Goal: Task Accomplishment & Management: Complete application form

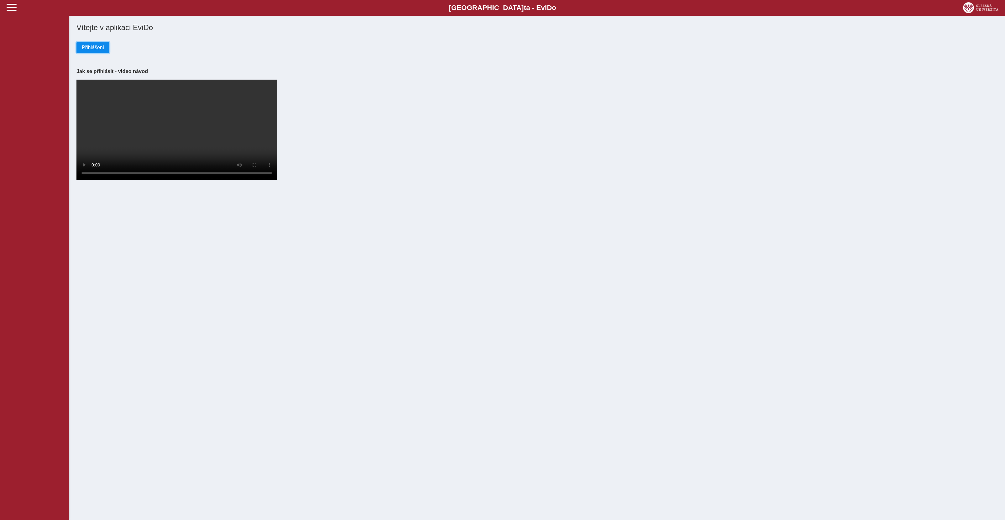
click at [95, 50] on span "Přihlášení" at bounding box center [93, 48] width 22 height 6
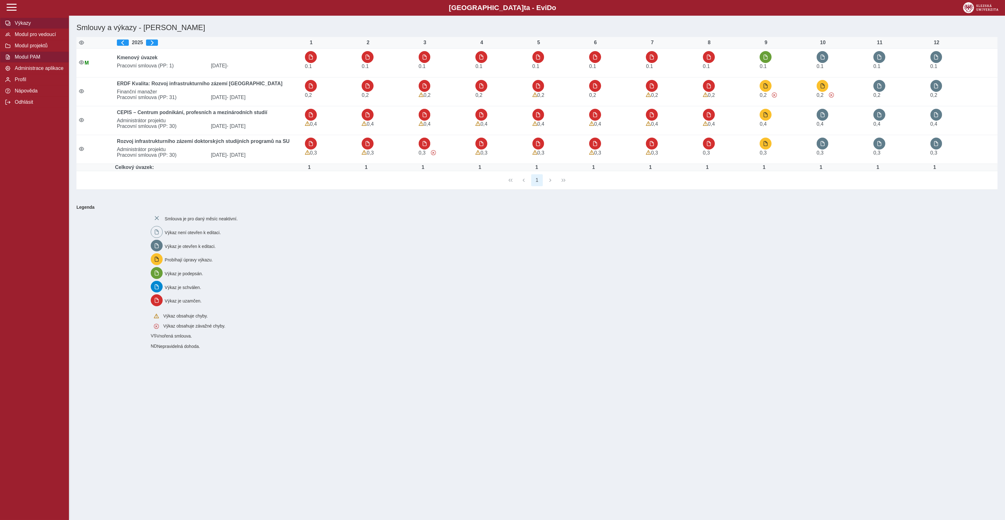
click at [29, 60] on span "Modul PAM" at bounding box center [38, 57] width 51 height 6
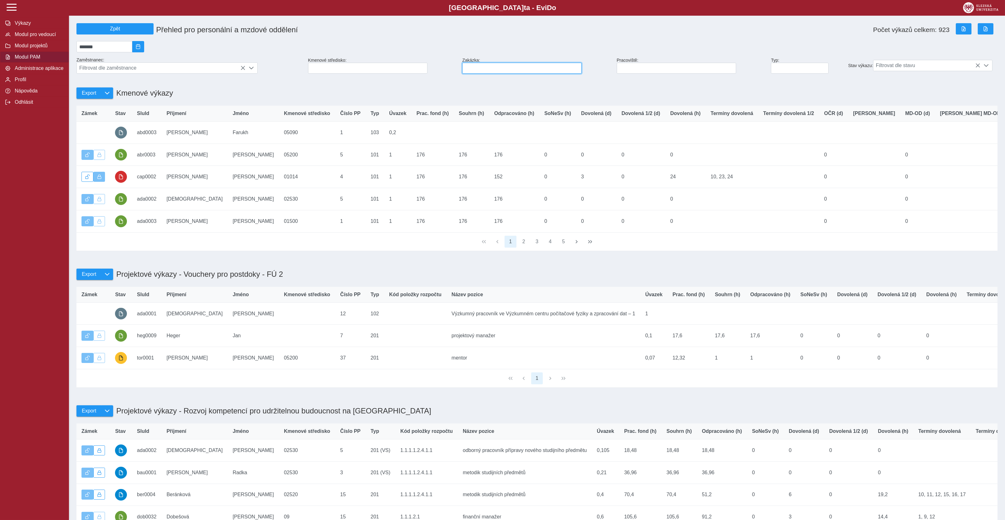
click at [515, 70] on input at bounding box center [521, 68] width 119 height 11
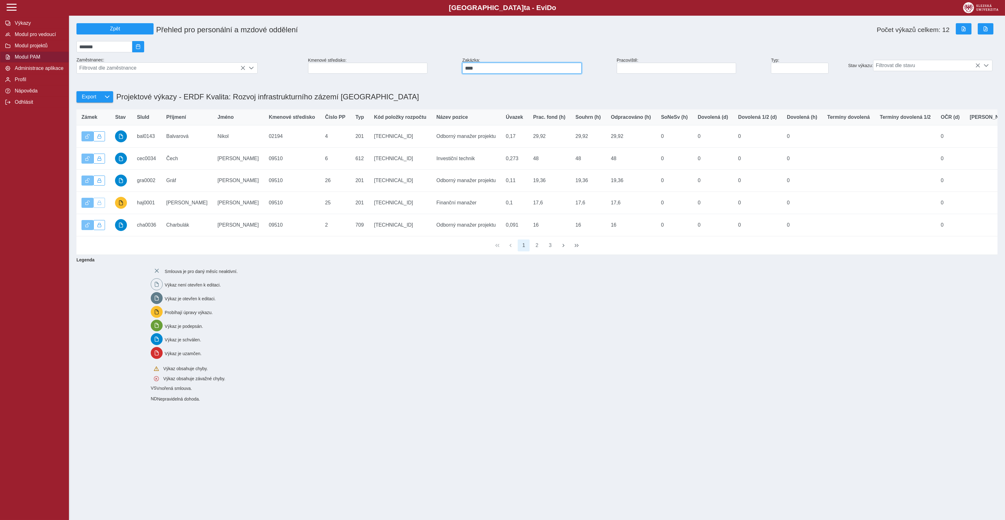
type input "****"
click at [537, 250] on button "2" at bounding box center [537, 245] width 12 height 12
click at [528, 251] on button "1" at bounding box center [524, 245] width 12 height 12
click at [549, 251] on button "3" at bounding box center [550, 245] width 12 height 12
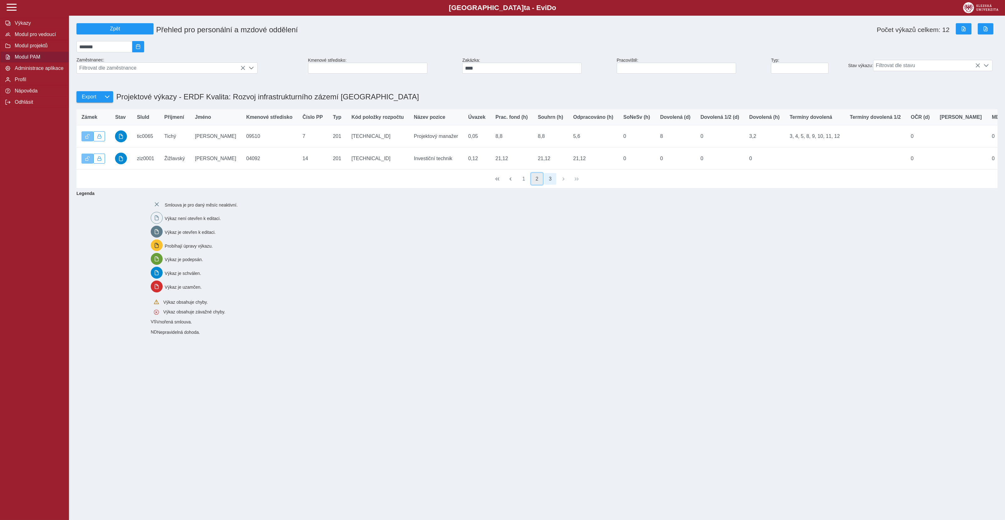
click at [538, 185] on button "2" at bounding box center [537, 179] width 12 height 12
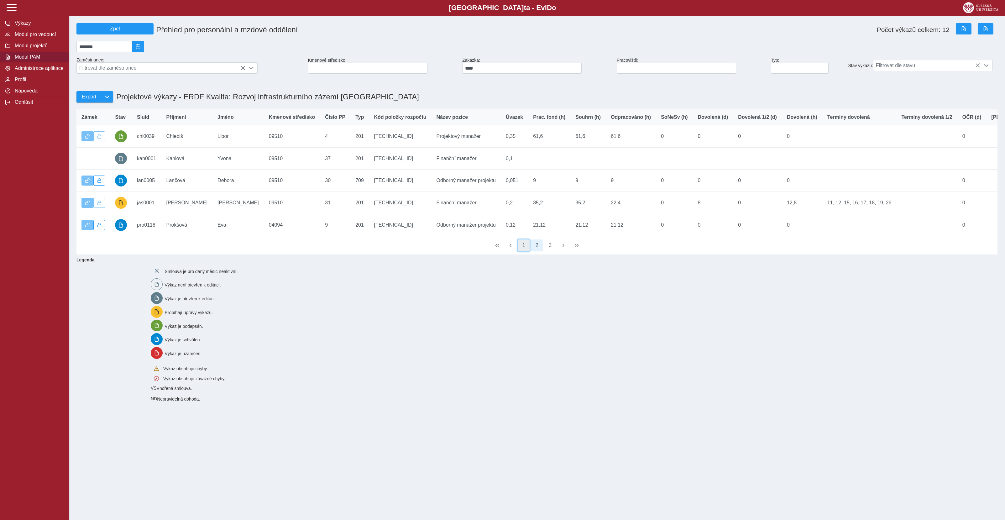
click at [525, 248] on button "1" at bounding box center [524, 245] width 12 height 12
drag, startPoint x: 539, startPoint y: 75, endPoint x: 322, endPoint y: 86, distance: 217.1
click at [462, 74] on input "****" at bounding box center [521, 68] width 119 height 11
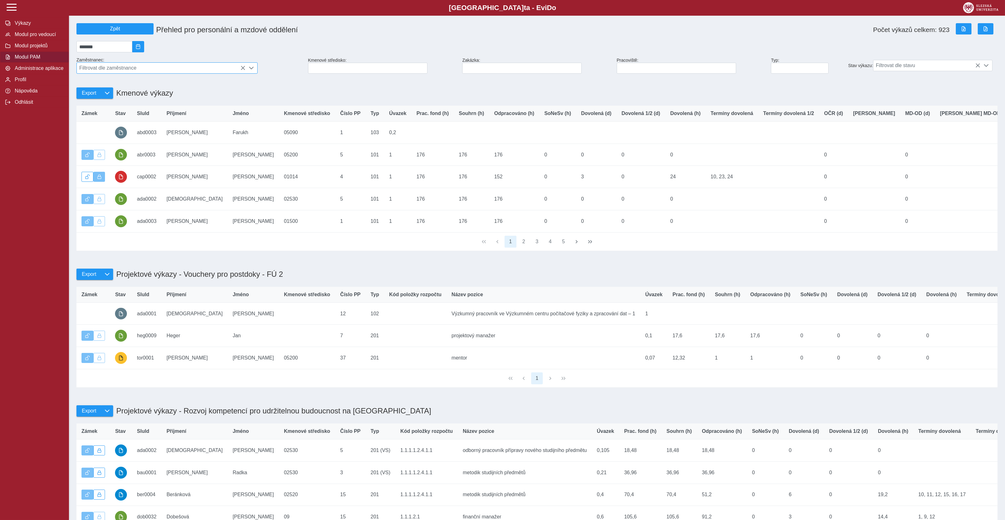
click at [123, 70] on span "Filtrovat dle zaměstnance" at bounding box center [161, 68] width 169 height 11
type input "*****"
click at [109, 115] on li "Mgr. Yvona Kaniová" at bounding box center [167, 109] width 180 height 11
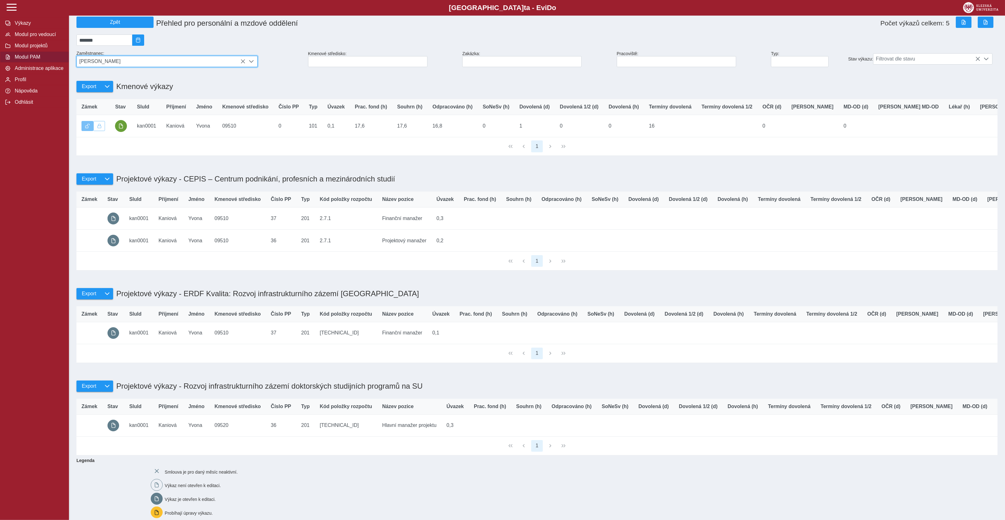
scroll to position [0, 0]
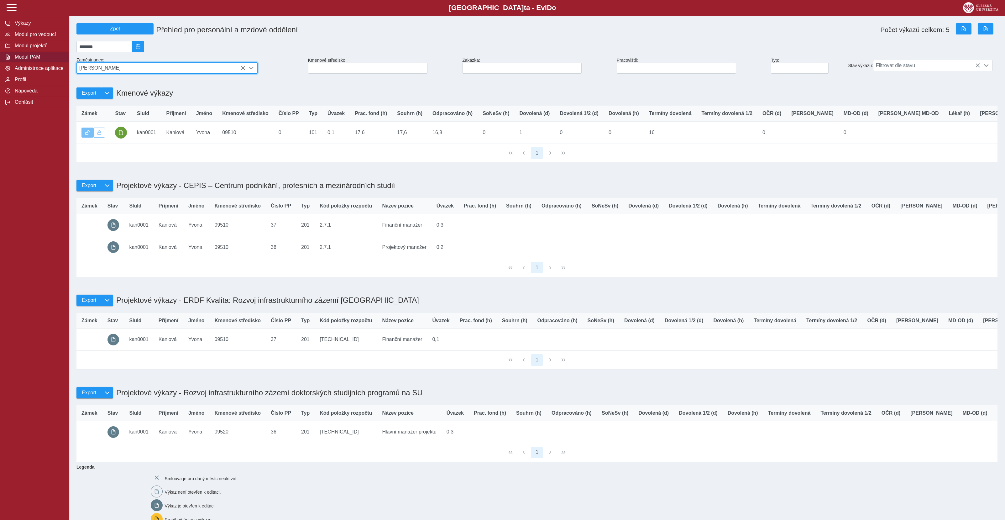
click at [244, 70] on icon at bounding box center [242, 67] width 5 height 5
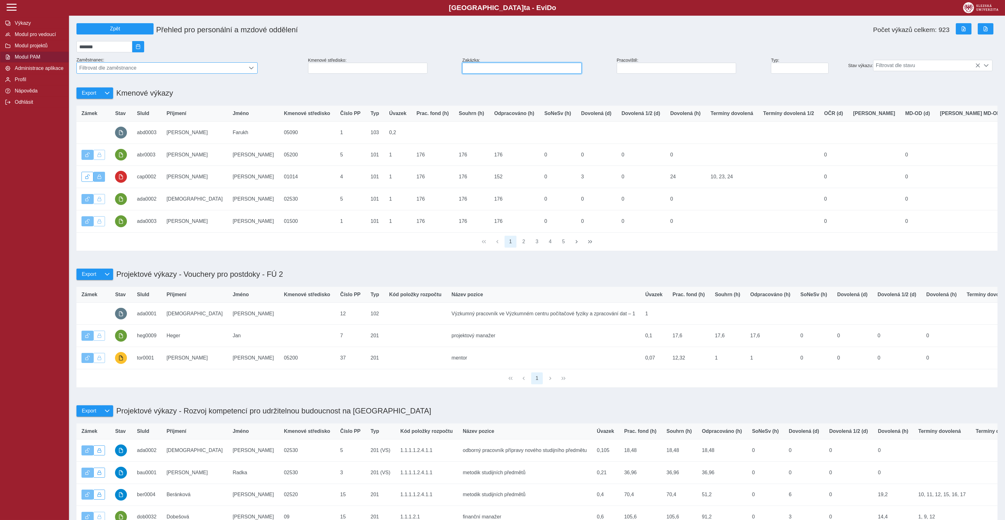
click at [486, 68] on input at bounding box center [521, 68] width 119 height 11
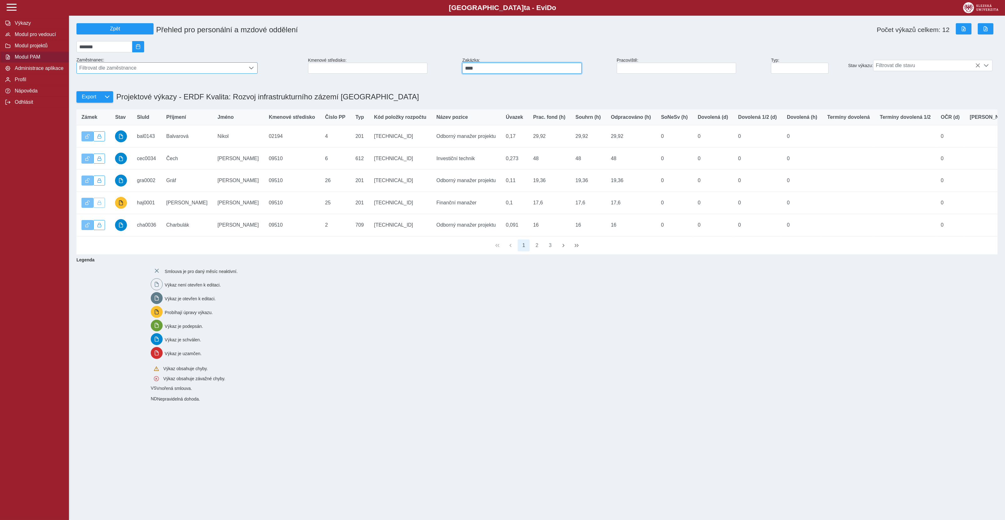
type input "****"
click at [535, 249] on button "2" at bounding box center [537, 245] width 12 height 12
click at [547, 248] on button "3" at bounding box center [550, 245] width 12 height 12
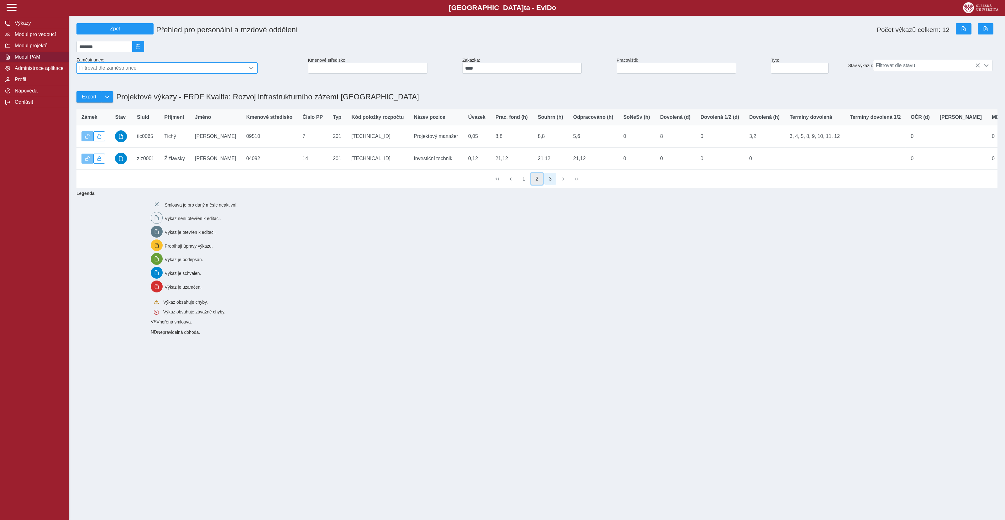
click at [536, 185] on button "2" at bounding box center [537, 179] width 12 height 12
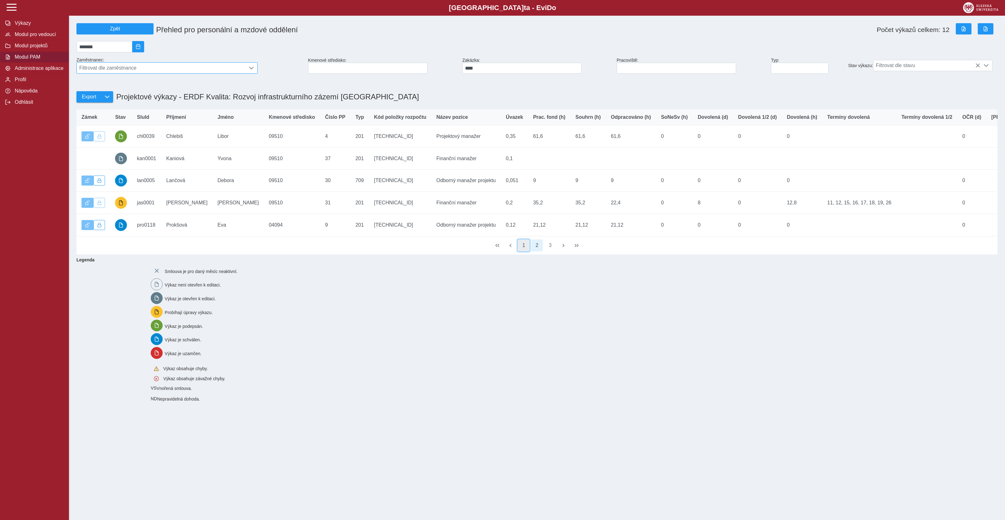
click at [525, 248] on button "1" at bounding box center [524, 245] width 12 height 12
click at [232, 67] on span "Filtrovat dle zaměstnance" at bounding box center [161, 68] width 169 height 11
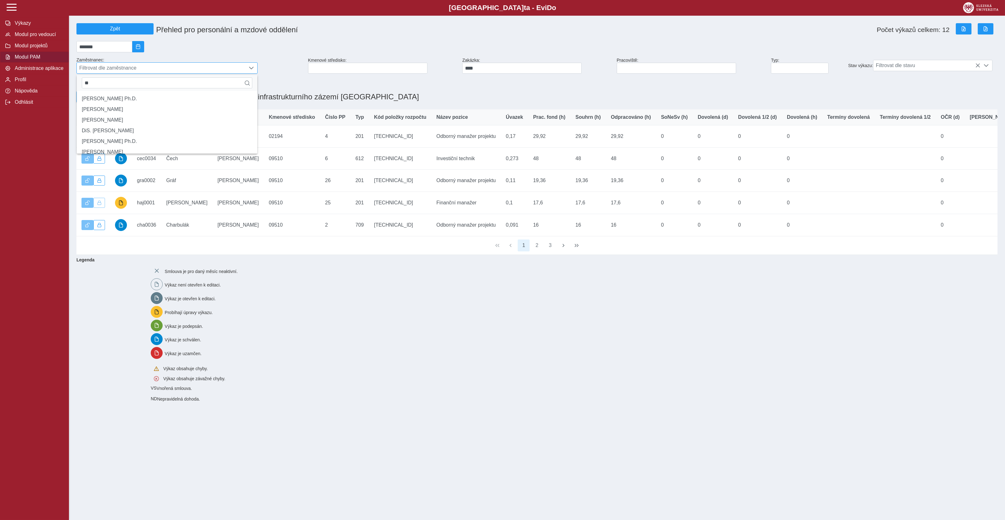
type input "*"
type input "***"
drag, startPoint x: 491, startPoint y: 70, endPoint x: 405, endPoint y: 79, distance: 86.3
click at [462, 74] on input "****" at bounding box center [521, 68] width 119 height 11
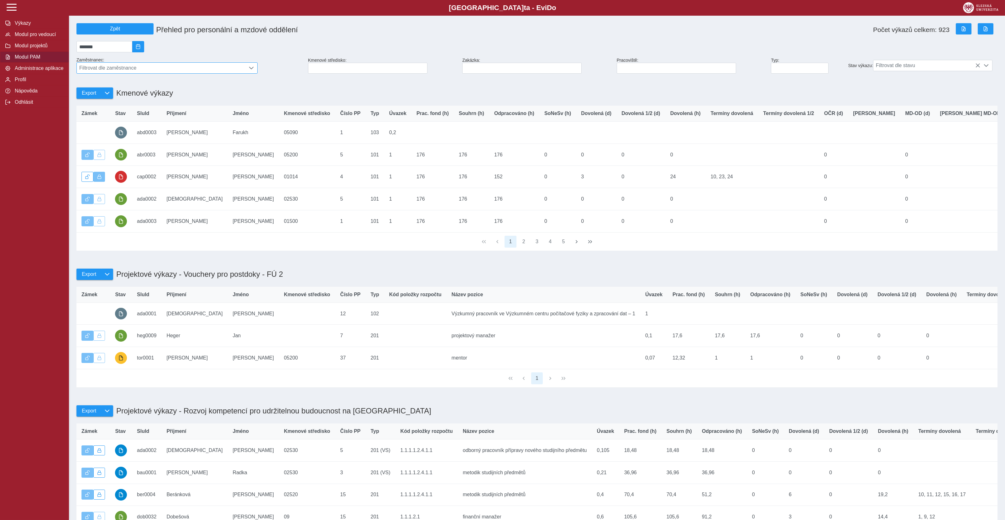
click at [118, 73] on span "Filtrovat dle zaměstnance" at bounding box center [161, 68] width 169 height 11
drag, startPoint x: 106, startPoint y: 95, endPoint x: 106, endPoint y: 100, distance: 5.3
click at [106, 100] on ul "Bc. Jan Heger" at bounding box center [167, 99] width 180 height 16
click at [159, 104] on li "Bc. Jan Heger" at bounding box center [167, 98] width 180 height 11
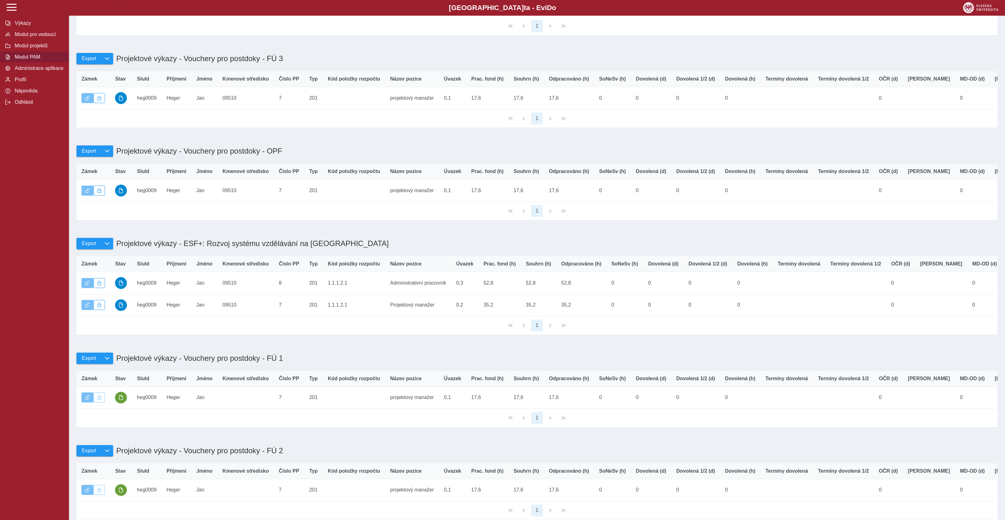
scroll to position [126, 0]
click at [33, 26] on span "Výkazy" at bounding box center [38, 23] width 51 height 6
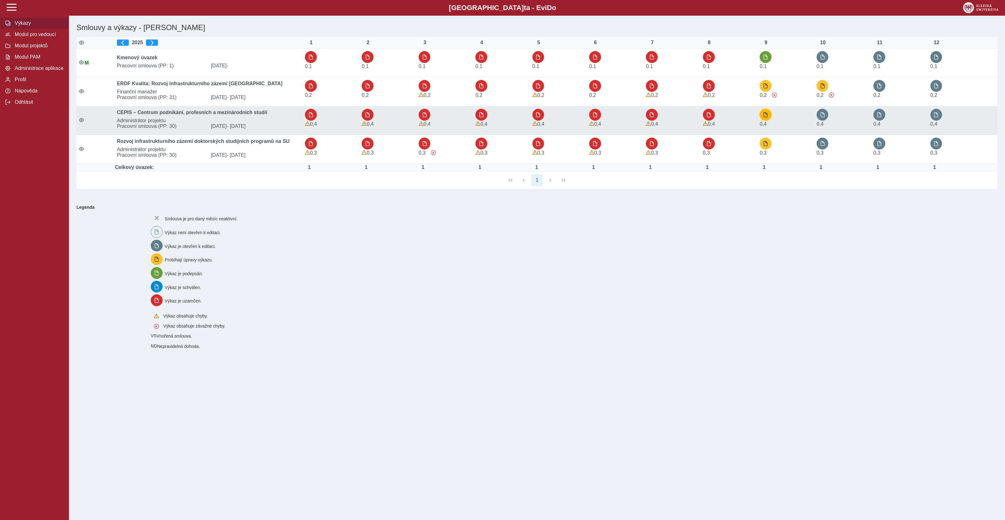
click at [766, 115] on span "button" at bounding box center [765, 114] width 5 height 5
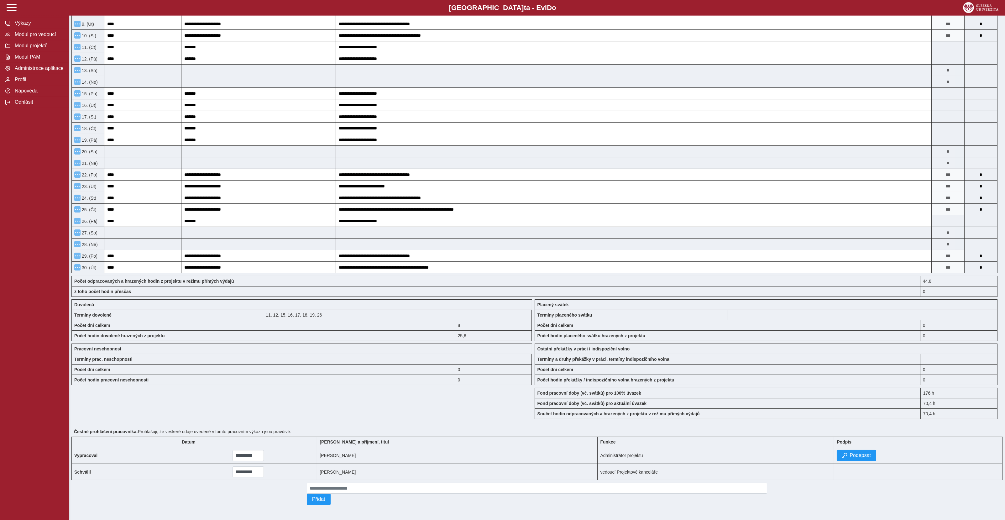
scroll to position [205, 0]
click at [849, 454] on span "Podepsat" at bounding box center [859, 455] width 21 height 6
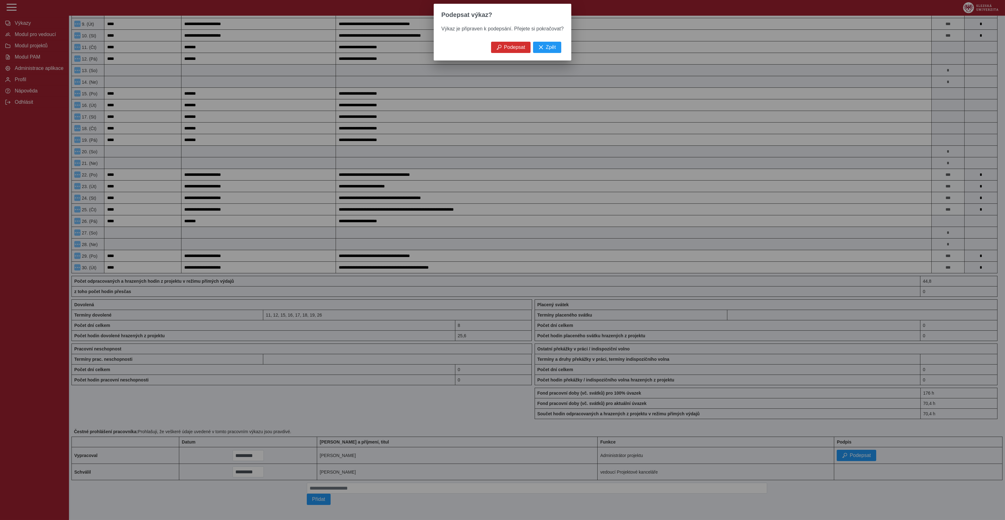
click at [529, 52] on div "Podepsat Zpět" at bounding box center [502, 51] width 137 height 19
click at [519, 46] on button "Podepsat" at bounding box center [510, 47] width 39 height 11
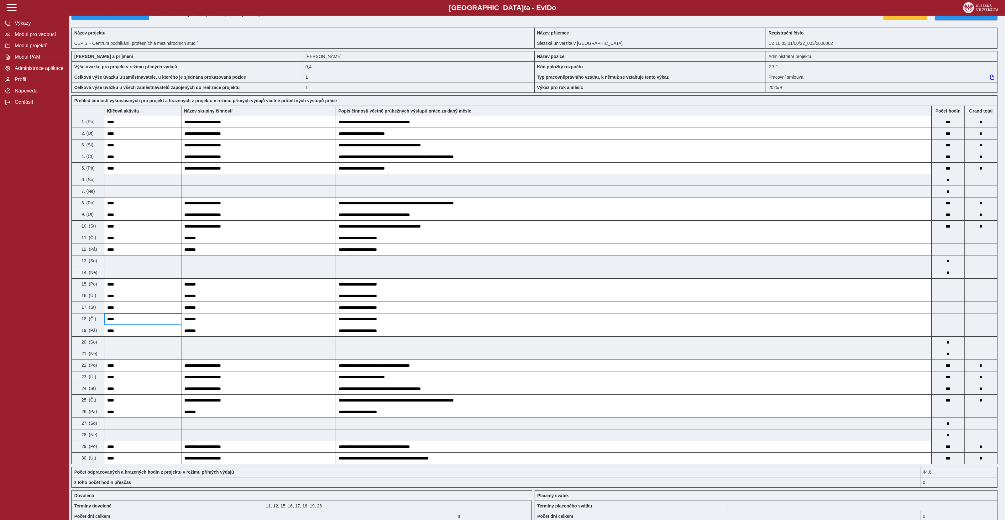
scroll to position [0, 0]
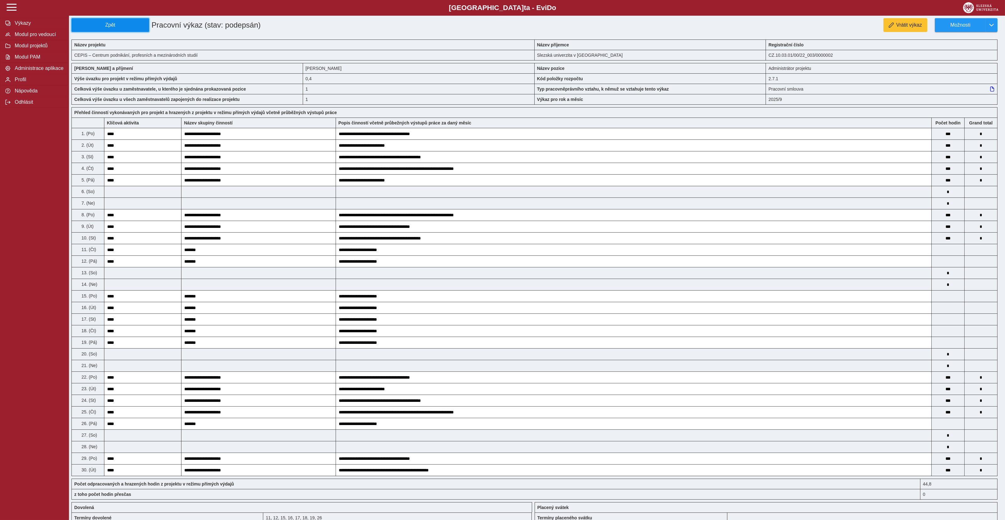
click at [100, 28] on span "Zpět" at bounding box center [110, 25] width 72 height 6
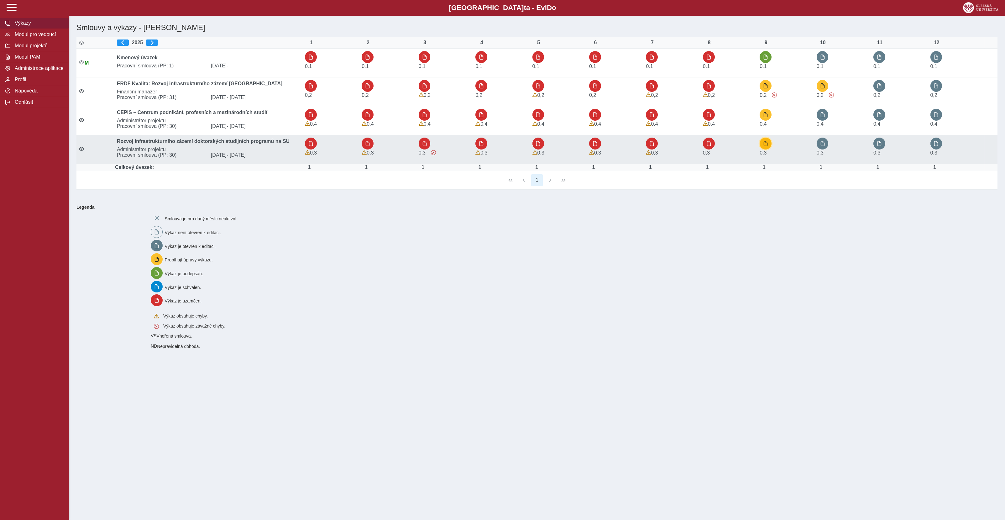
click at [766, 145] on span "button" at bounding box center [765, 143] width 5 height 5
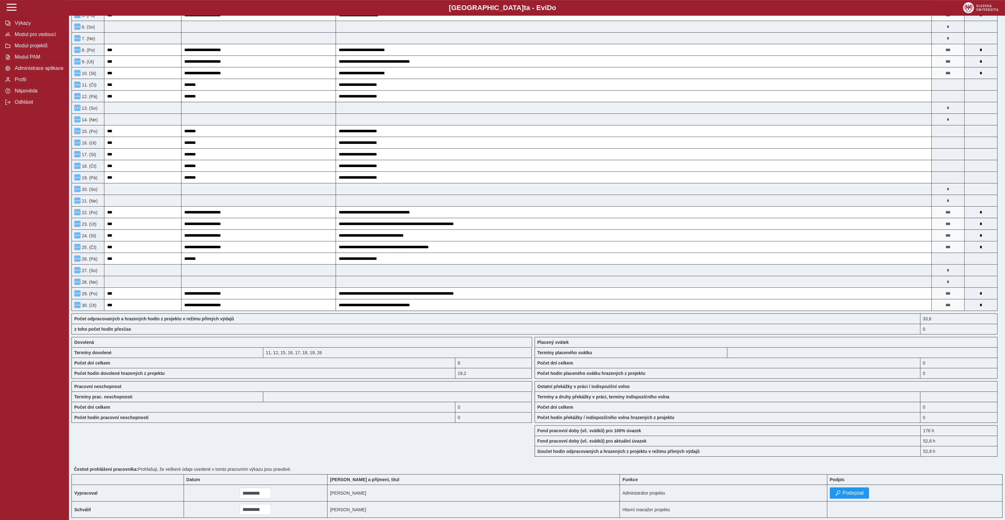
scroll to position [168, 0]
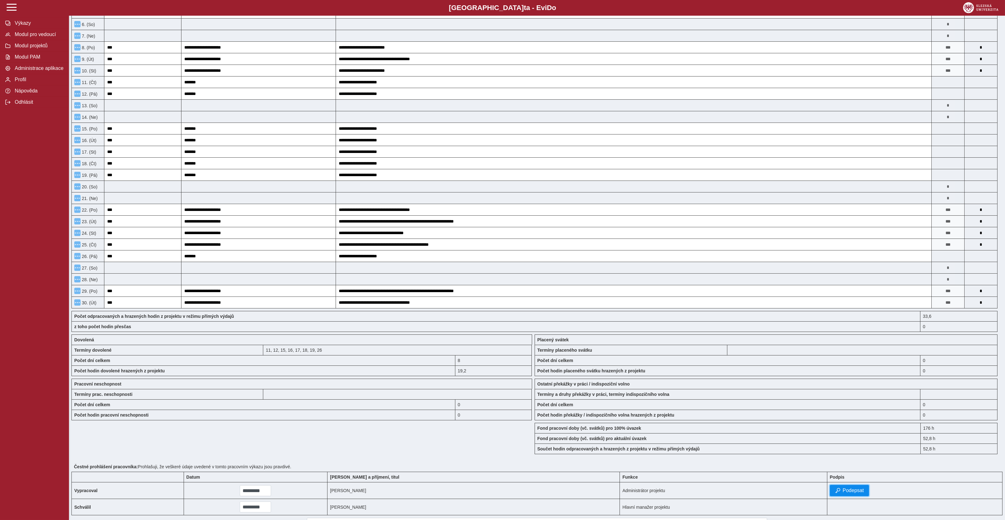
click at [843, 492] on span "Podepsat" at bounding box center [853, 491] width 21 height 6
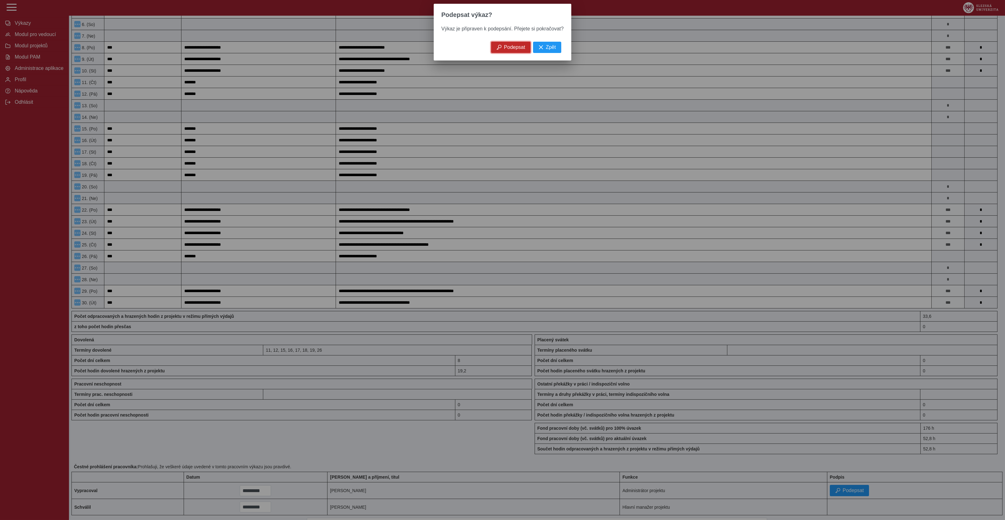
click at [514, 47] on span "Podepsat" at bounding box center [514, 47] width 21 height 6
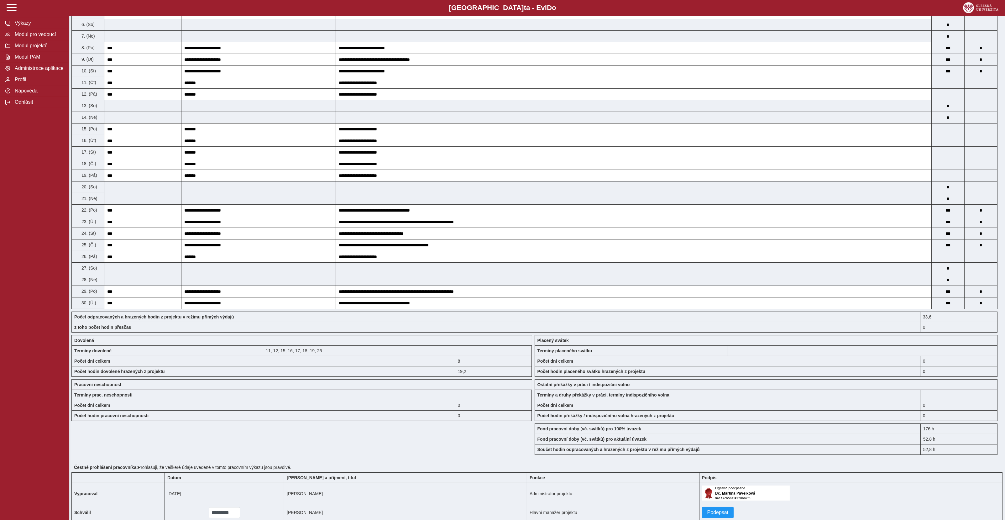
scroll to position [0, 0]
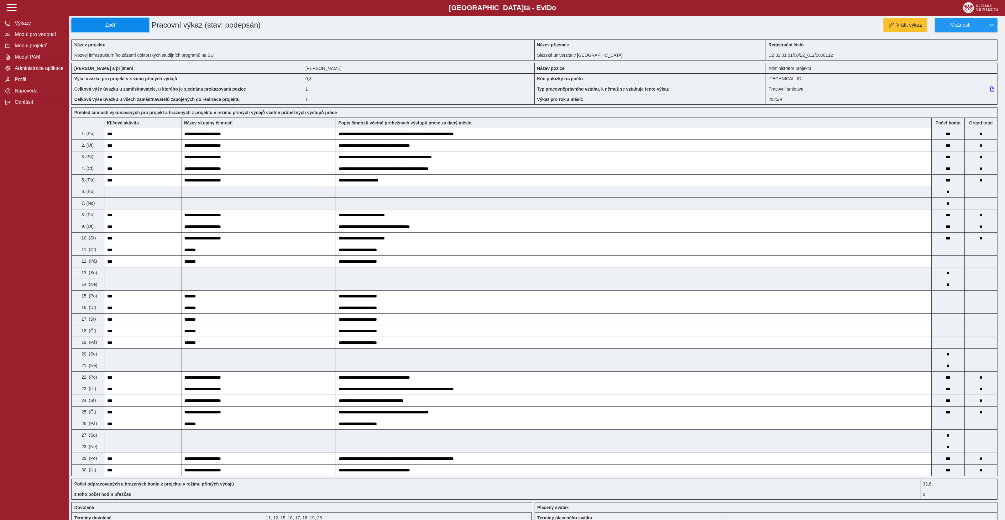
click at [94, 26] on span "Zpět" at bounding box center [110, 25] width 72 height 6
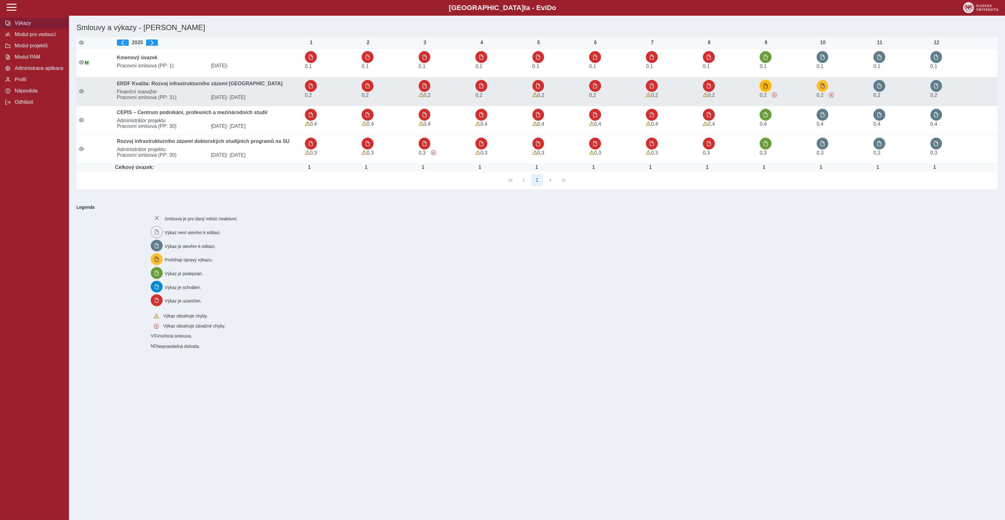
click at [763, 87] on button "button" at bounding box center [766, 86] width 12 height 12
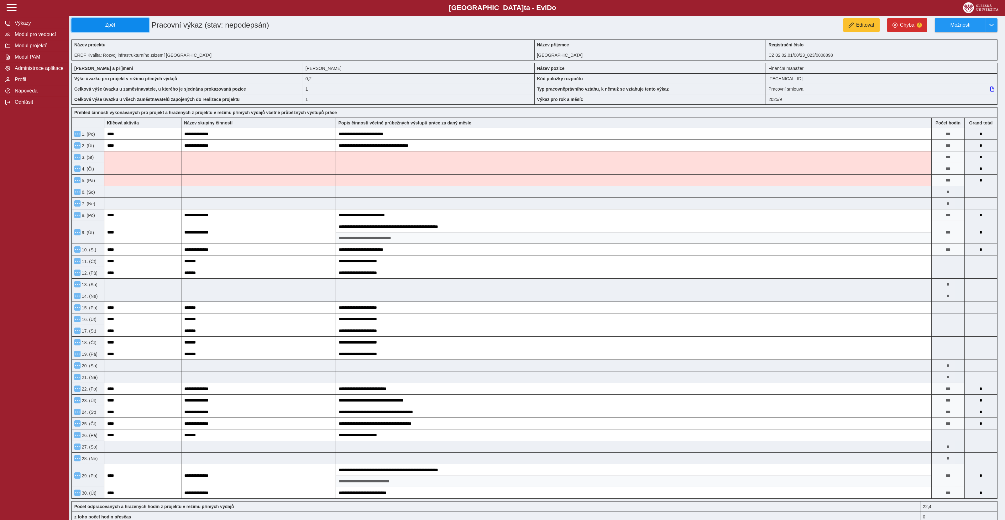
click at [81, 24] on span "Zpět" at bounding box center [110, 25] width 72 height 6
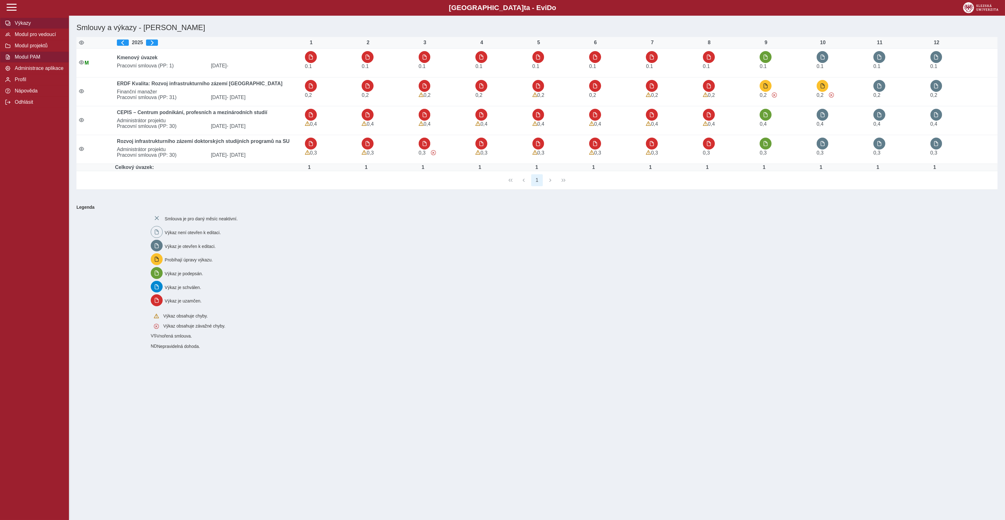
click at [27, 60] on span "Modul PAM" at bounding box center [38, 57] width 51 height 6
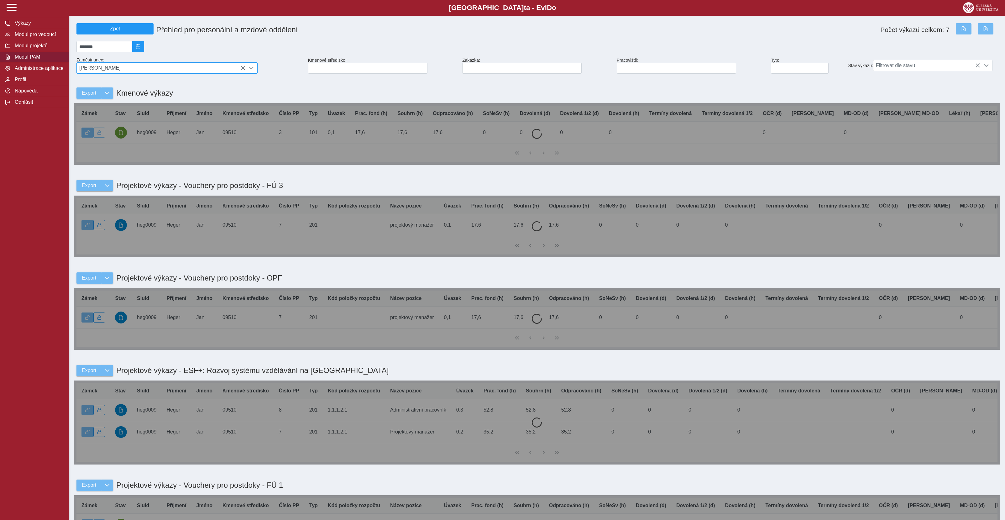
click at [232, 72] on span "Bc. Jan Heger" at bounding box center [161, 68] width 169 height 11
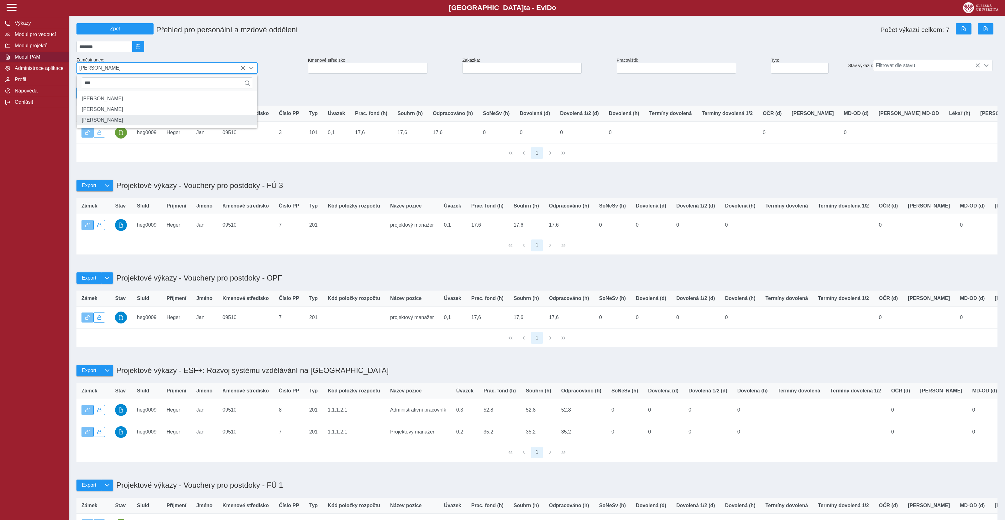
type input "***"
click at [120, 125] on li "Jana Hajíčková" at bounding box center [167, 120] width 180 height 11
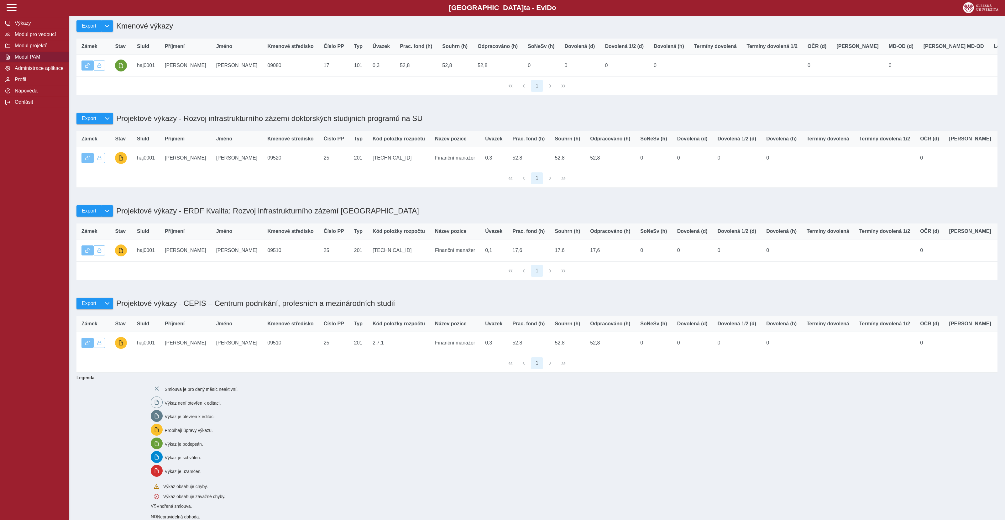
scroll to position [85, 0]
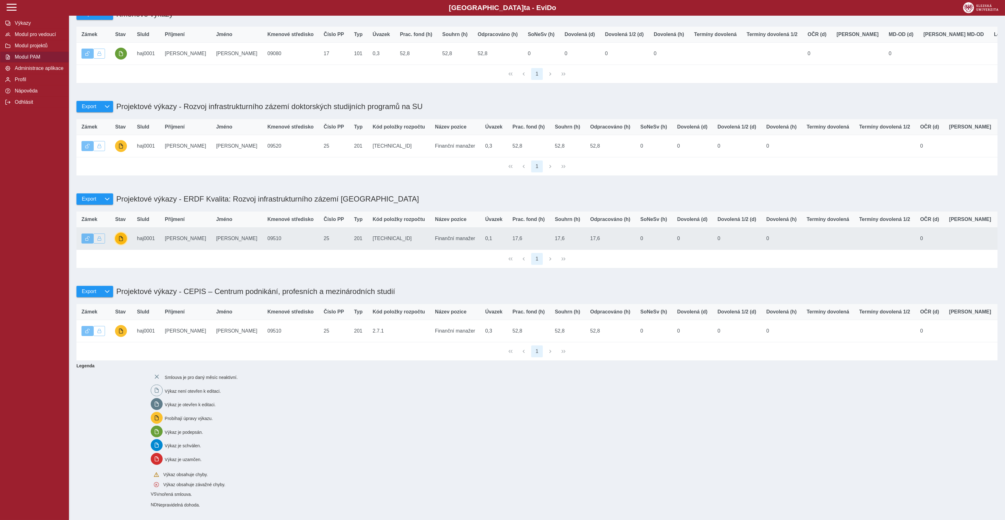
click at [122, 242] on button "button" at bounding box center [121, 238] width 12 height 12
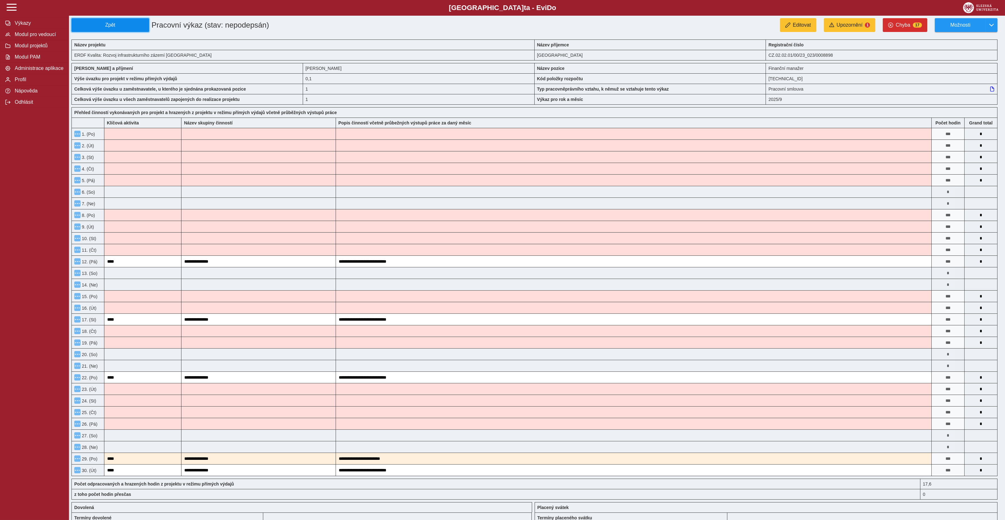
click at [73, 28] on button "Zpět" at bounding box center [110, 25] width 78 height 14
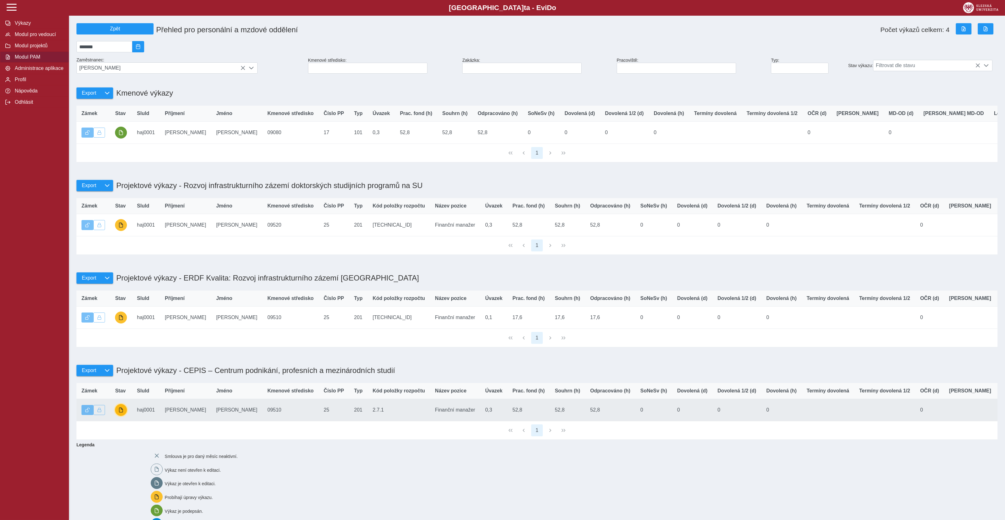
click at [119, 416] on button "button" at bounding box center [121, 410] width 12 height 12
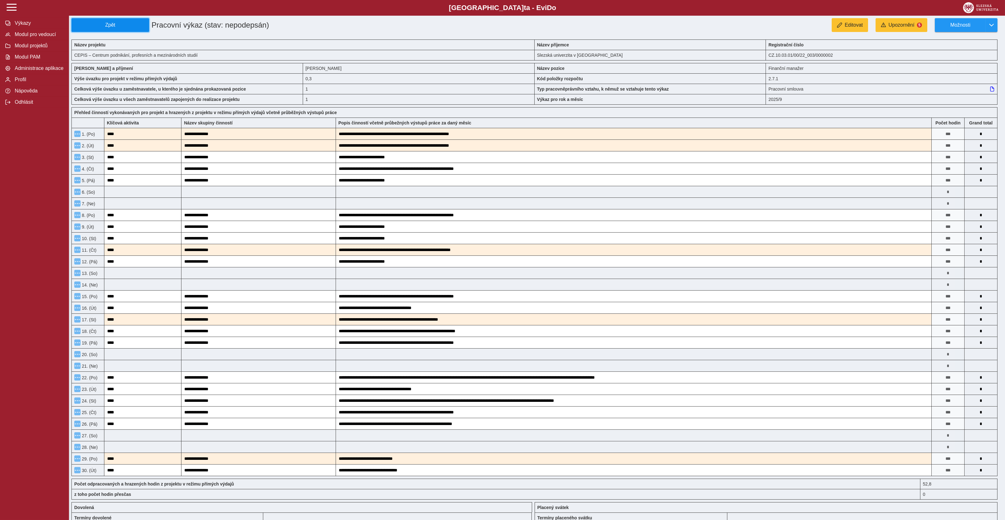
click at [95, 26] on span "Zpět" at bounding box center [110, 25] width 72 height 6
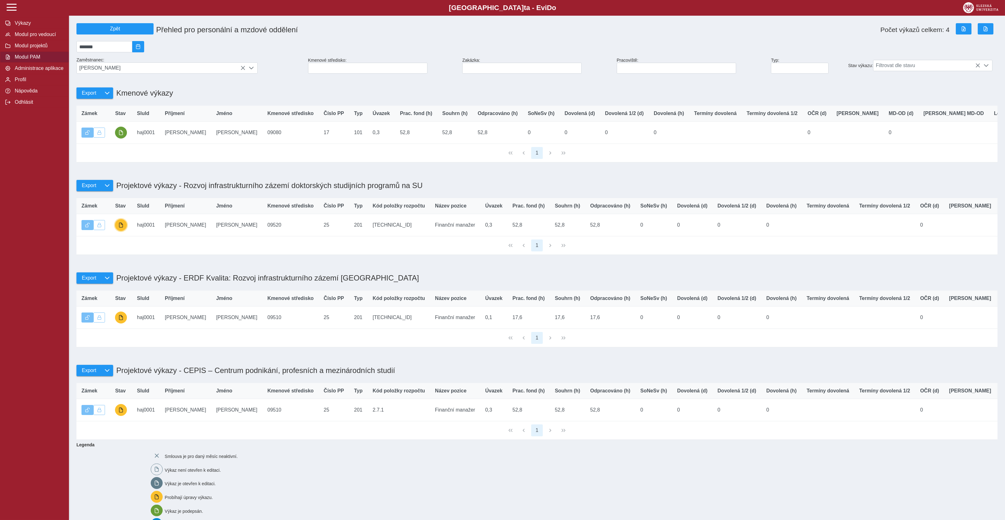
click at [120, 231] on button "button" at bounding box center [121, 225] width 12 height 12
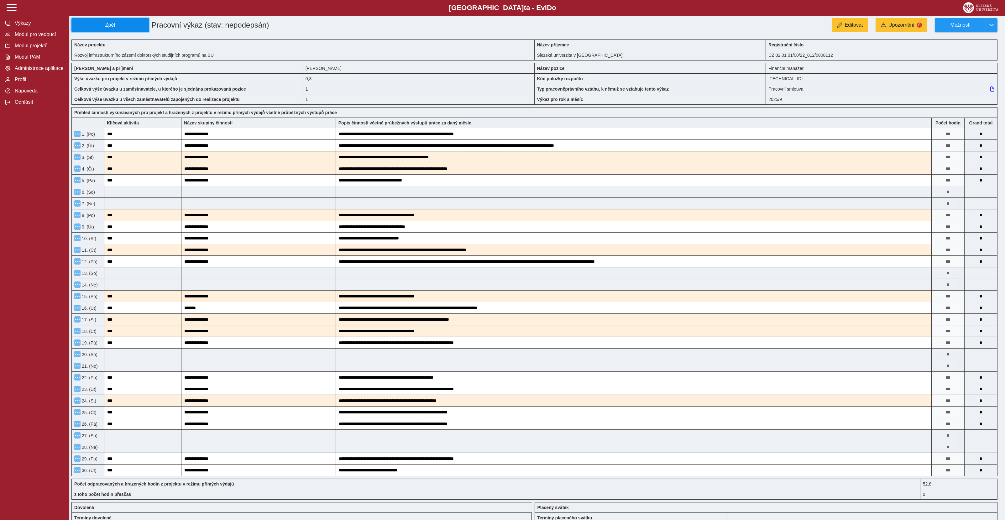
click at [105, 26] on span "Zpět" at bounding box center [110, 25] width 72 height 6
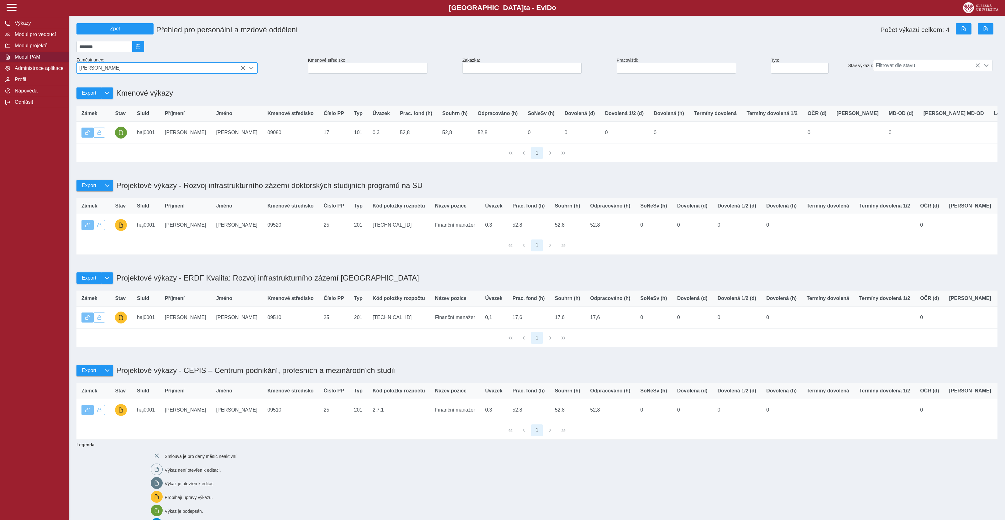
click at [239, 68] on span "Jana Hajíčková" at bounding box center [161, 68] width 169 height 11
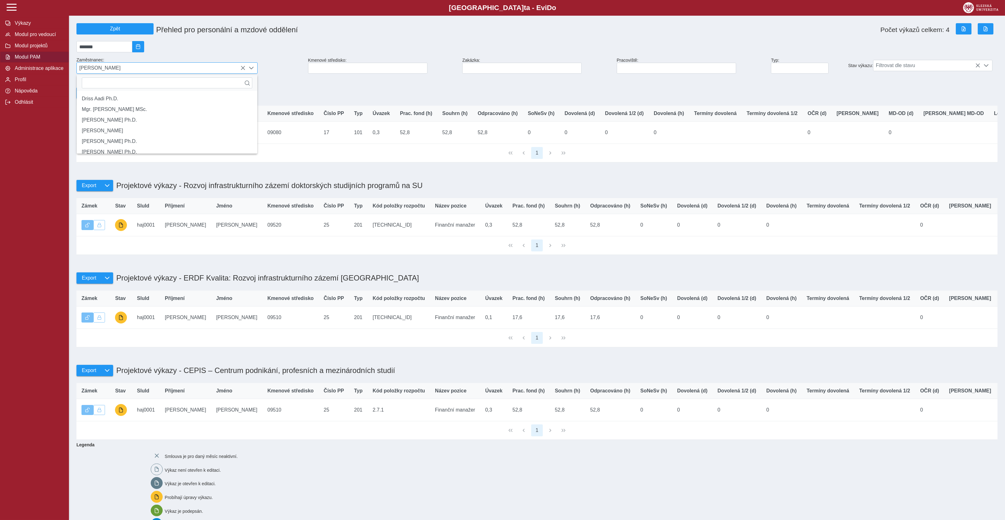
scroll to position [3, 25]
click at [241, 69] on icon at bounding box center [242, 67] width 5 height 5
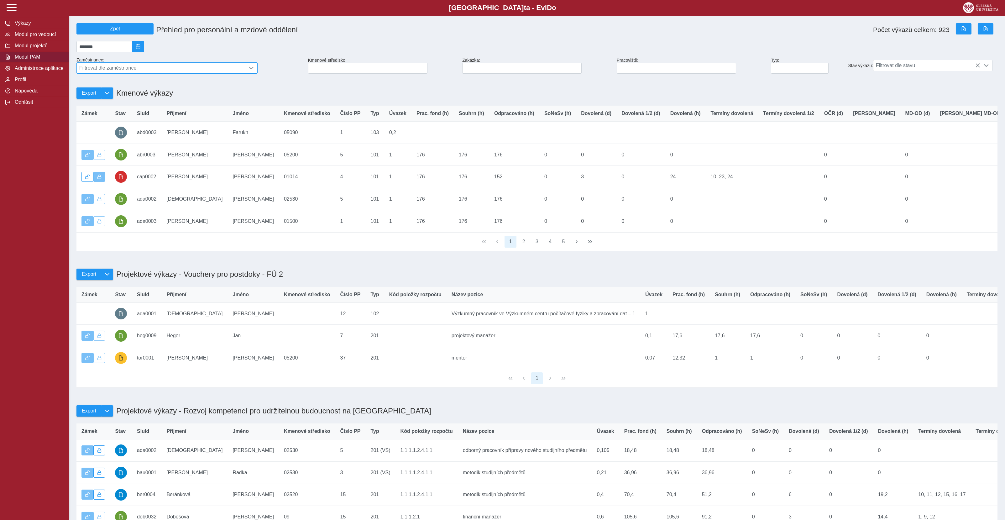
click at [135, 72] on span "Filtrovat dle zaměstnance" at bounding box center [161, 68] width 169 height 11
type input "****"
click at [119, 104] on li "Veronika Staňková" at bounding box center [167, 98] width 180 height 11
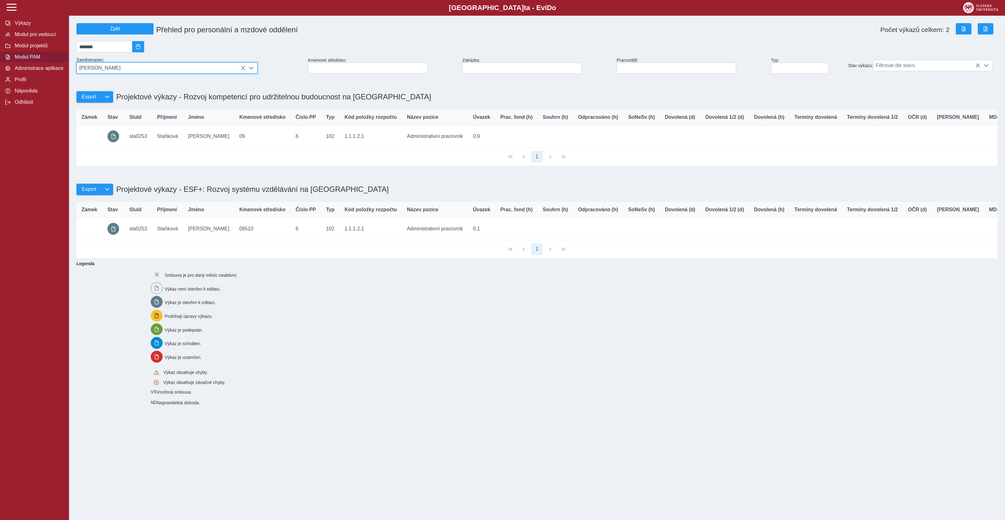
click at [245, 69] on icon at bounding box center [242, 67] width 5 height 5
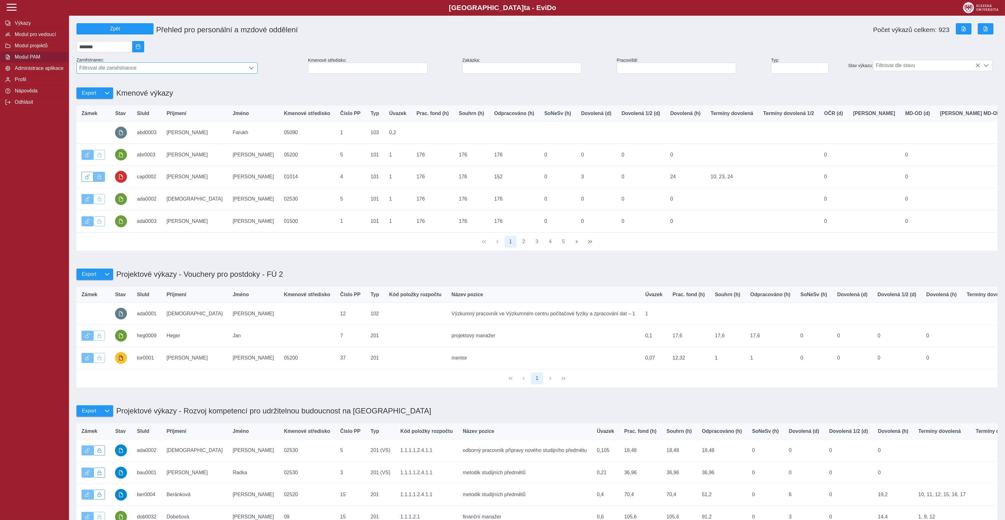
click at [175, 72] on span "Filtrovat dle zaměstnance" at bounding box center [161, 68] width 169 height 11
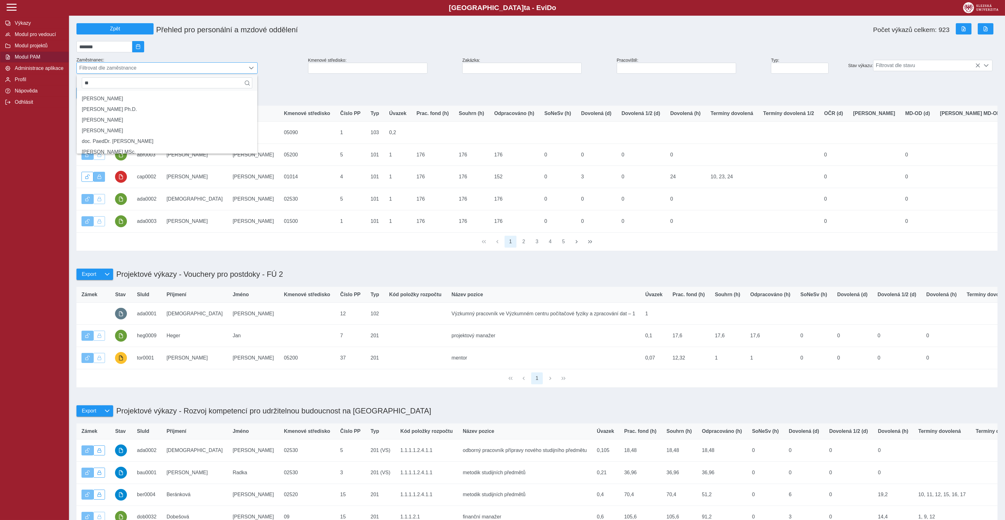
type input "*"
type input "****"
click at [146, 103] on li "Ing. Martina Jatzková" at bounding box center [167, 98] width 180 height 11
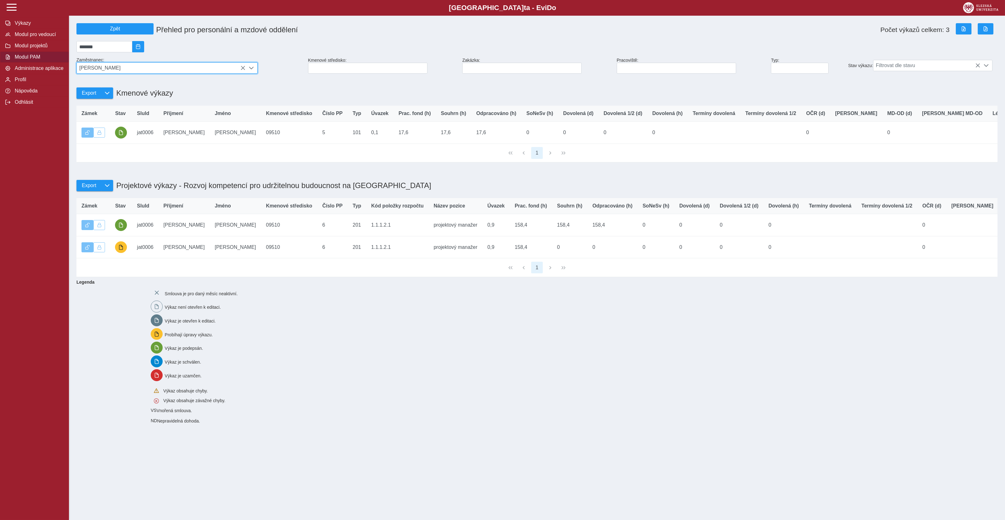
click at [243, 70] on icon at bounding box center [242, 67] width 5 height 5
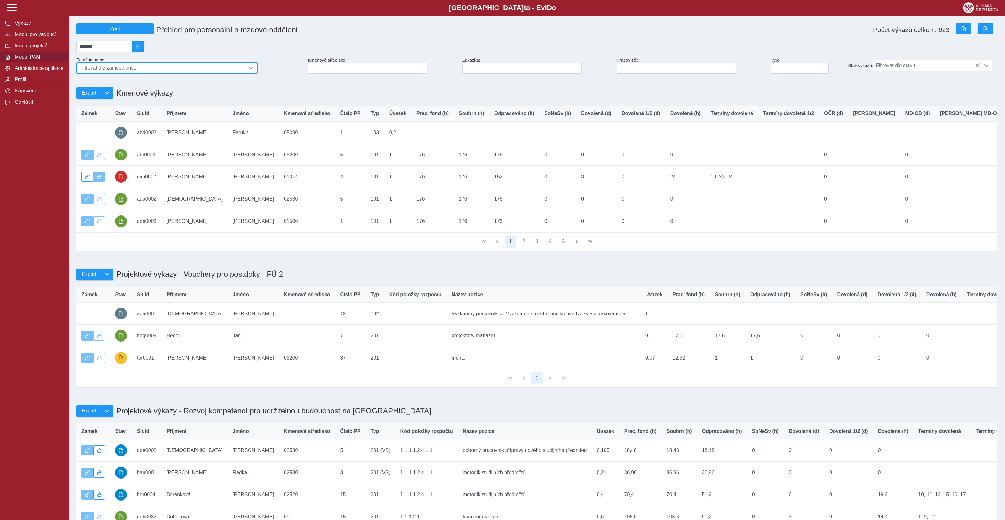
click at [170, 70] on span "Filtrovat dle zaměstnance" at bounding box center [161, 68] width 169 height 11
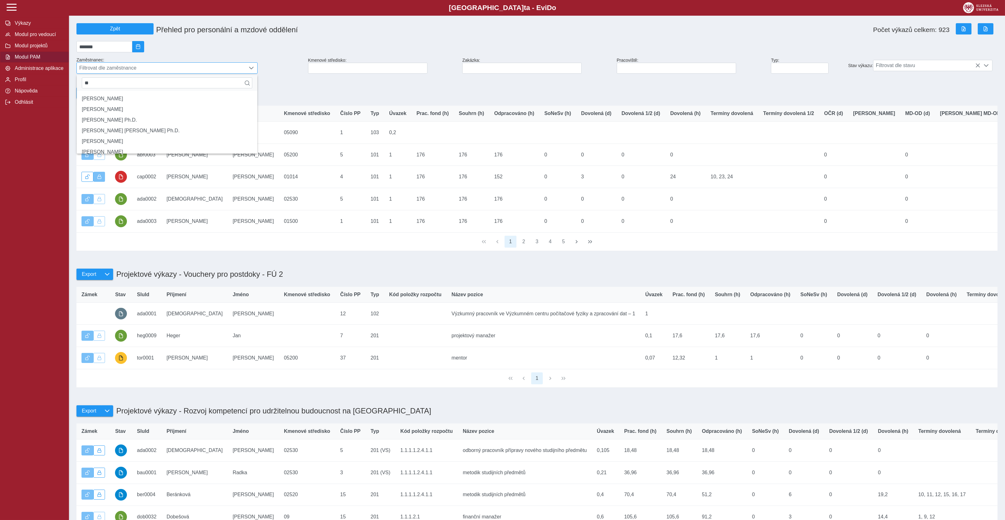
type input "*"
type input "****"
click at [169, 103] on li "Ing. Jan Podmol" at bounding box center [167, 98] width 180 height 11
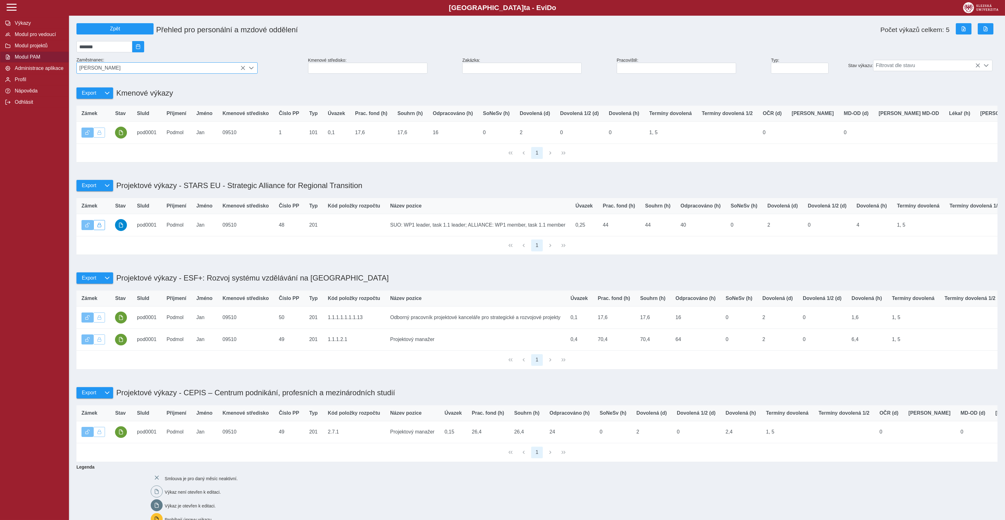
click at [241, 69] on icon at bounding box center [242, 67] width 5 height 5
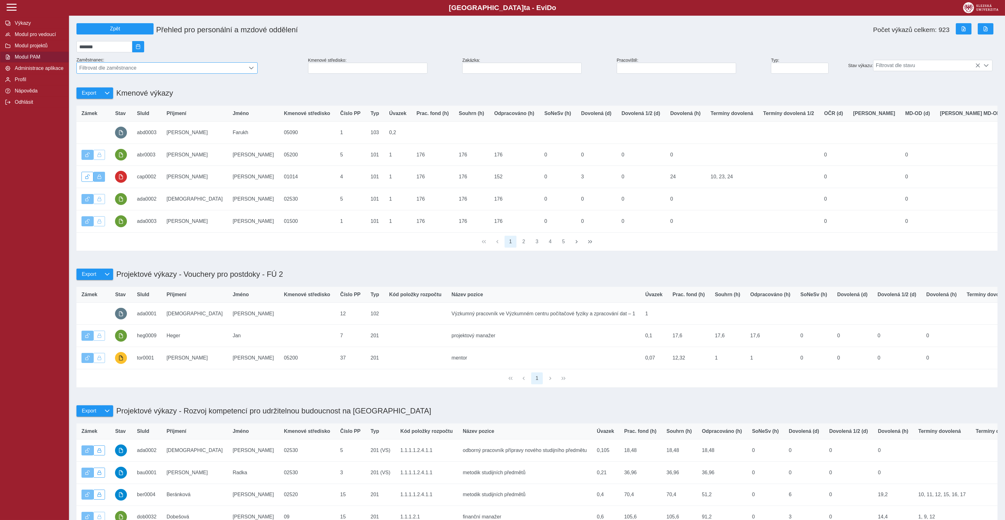
click at [219, 70] on span "Filtrovat dle zaměstnance" at bounding box center [161, 68] width 169 height 11
type input "*"
type input "*****"
click at [138, 110] on li "Mgr. Martin Tichý" at bounding box center [167, 109] width 180 height 11
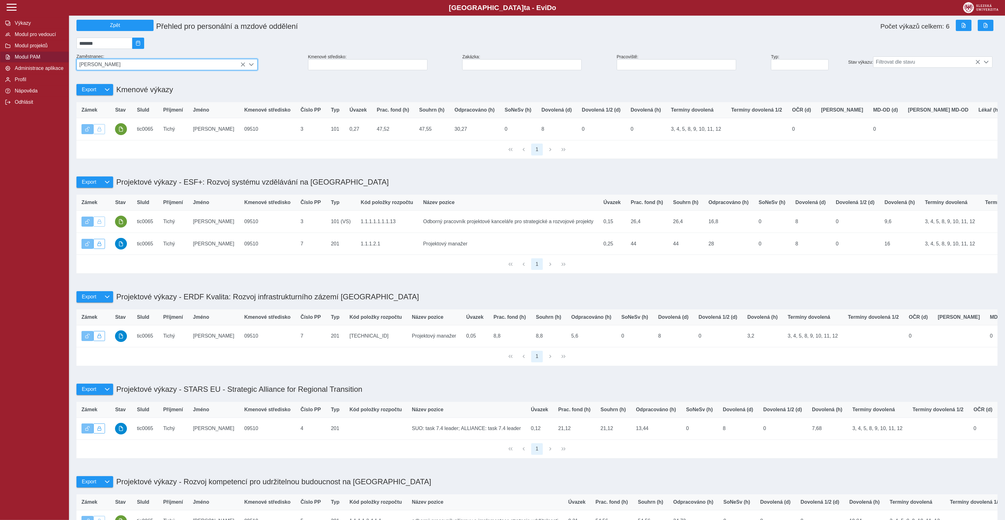
scroll to position [0, 0]
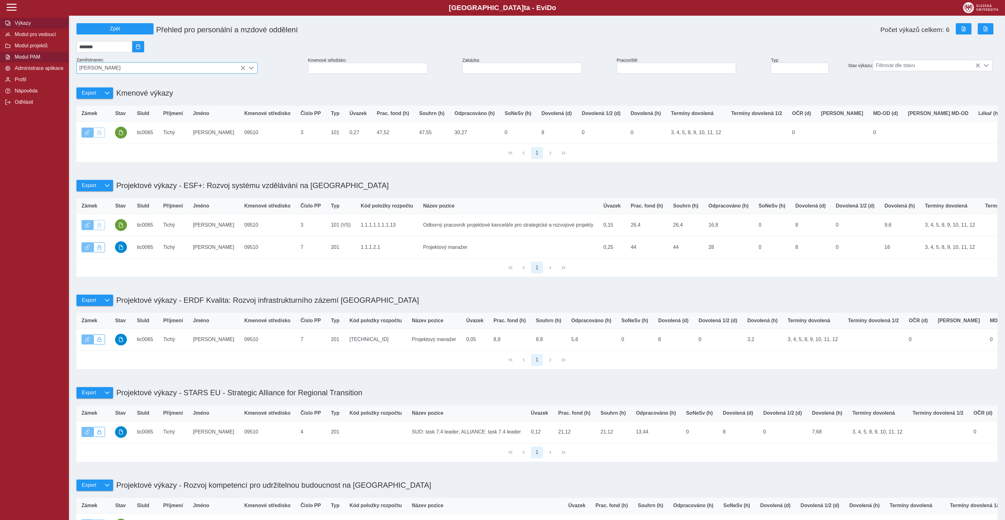
click at [36, 26] on span "Výkazy" at bounding box center [38, 23] width 51 height 6
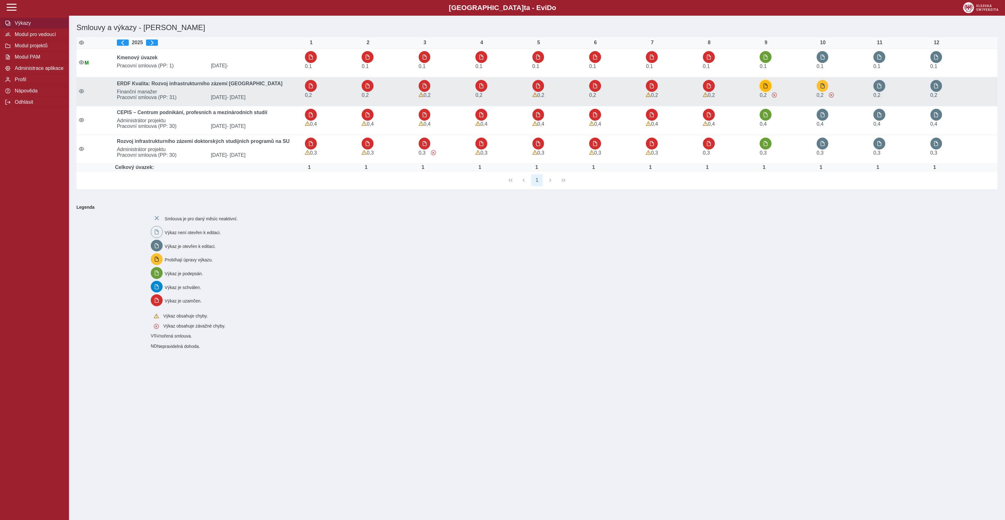
click at [767, 90] on button "button" at bounding box center [766, 86] width 12 height 12
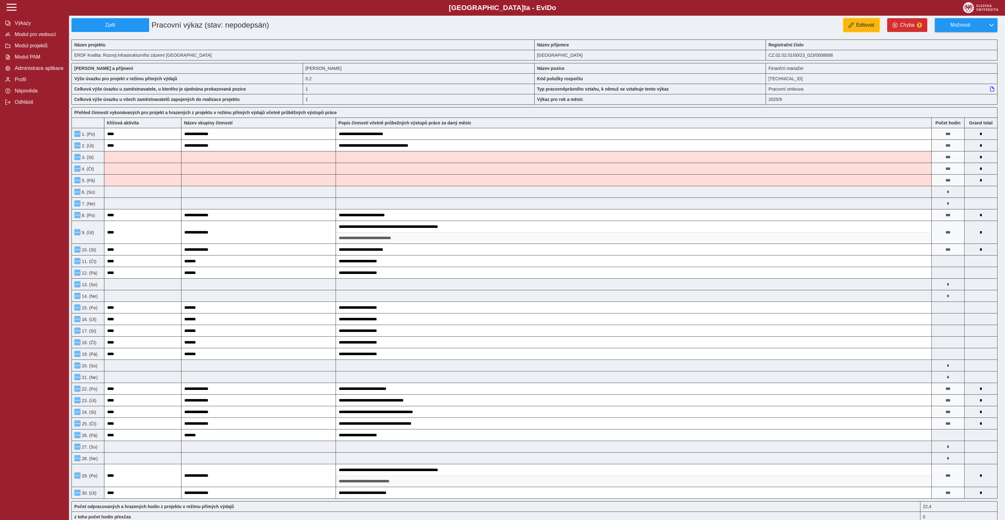
click at [859, 22] on span "Editovat" at bounding box center [865, 25] width 18 height 6
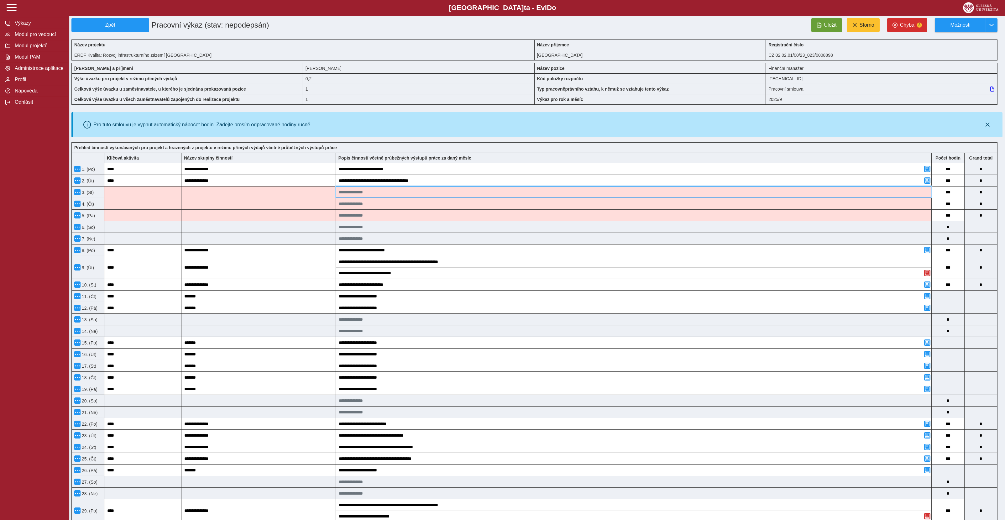
click at [453, 188] on input at bounding box center [633, 191] width 595 height 11
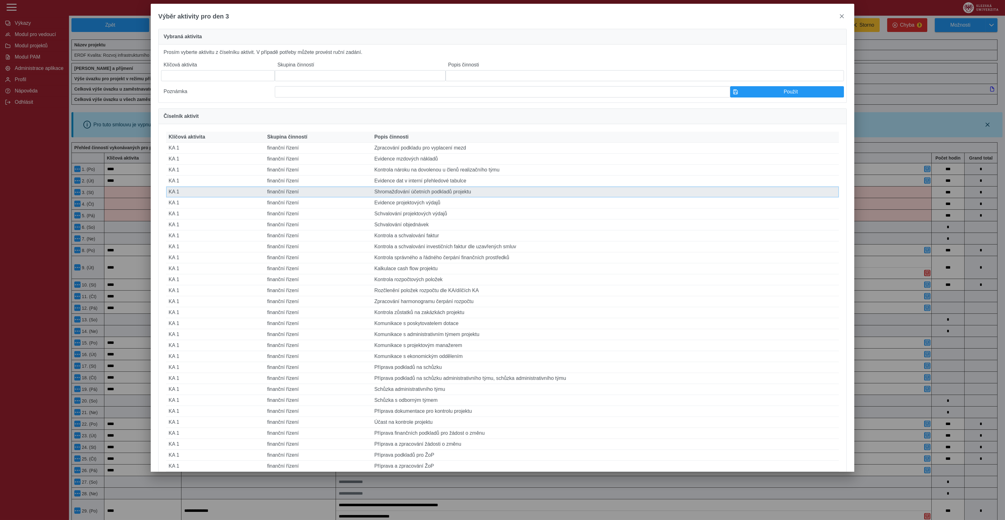
click at [445, 197] on td "Popis činnosti Shromažďování účetních podkladů projektu" at bounding box center [605, 191] width 467 height 11
type input "****"
type input "**********"
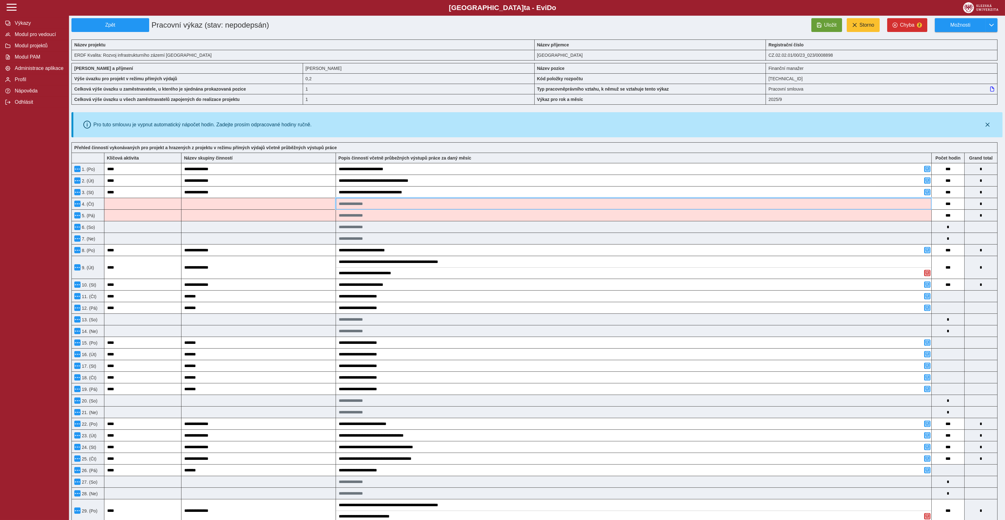
click at [435, 207] on input at bounding box center [633, 203] width 595 height 11
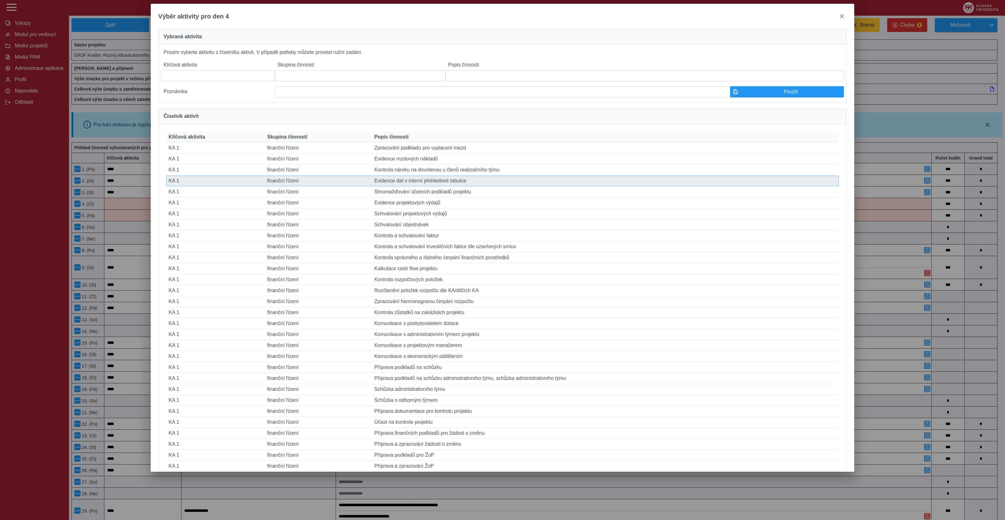
click at [404, 186] on td "Popis činnosti Evidence dat v interní přehledové tabulce" at bounding box center [605, 180] width 467 height 11
type input "****"
type input "**********"
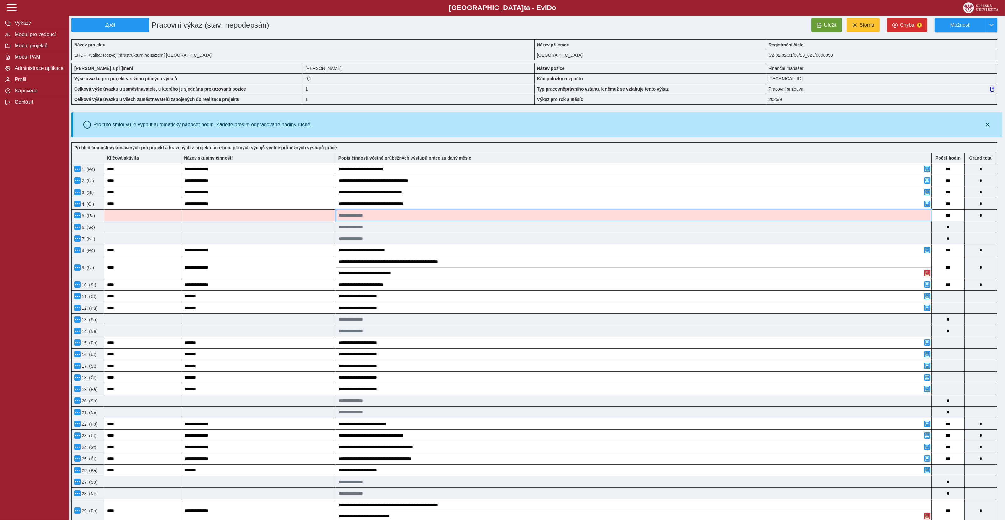
click at [369, 219] on input at bounding box center [633, 215] width 595 height 11
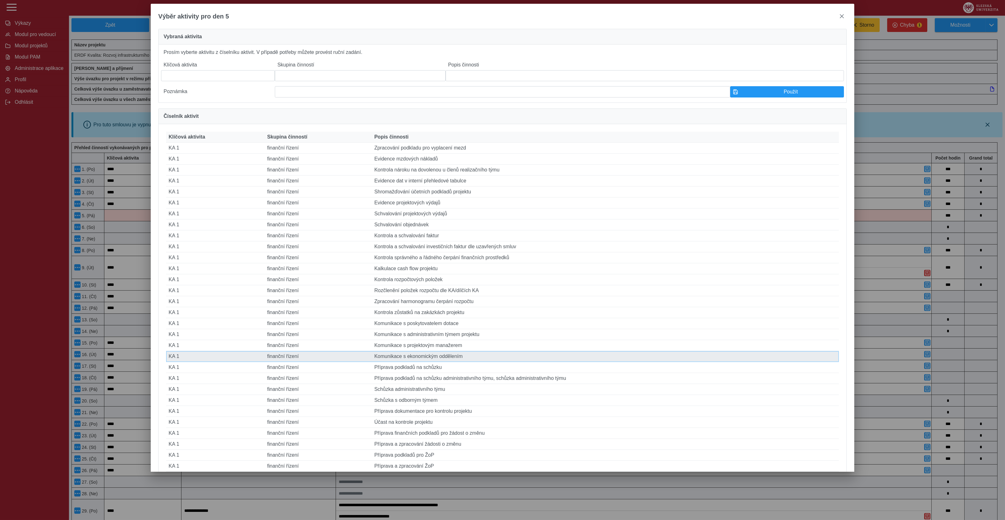
click at [459, 362] on td "Popis činnosti Komunikace s ekonomickým oddělením" at bounding box center [605, 356] width 467 height 11
type input "****"
type input "**********"
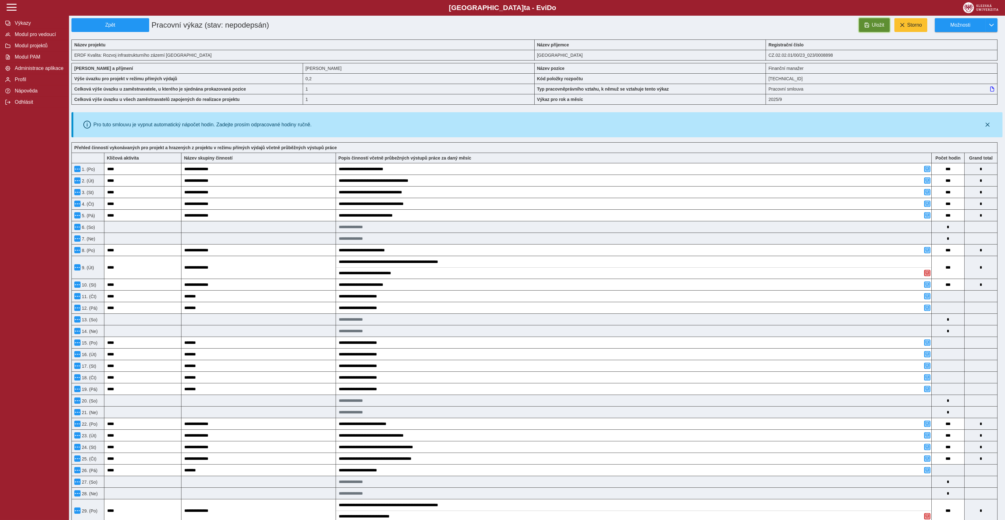
click at [876, 27] on span "Uložit" at bounding box center [878, 25] width 13 height 6
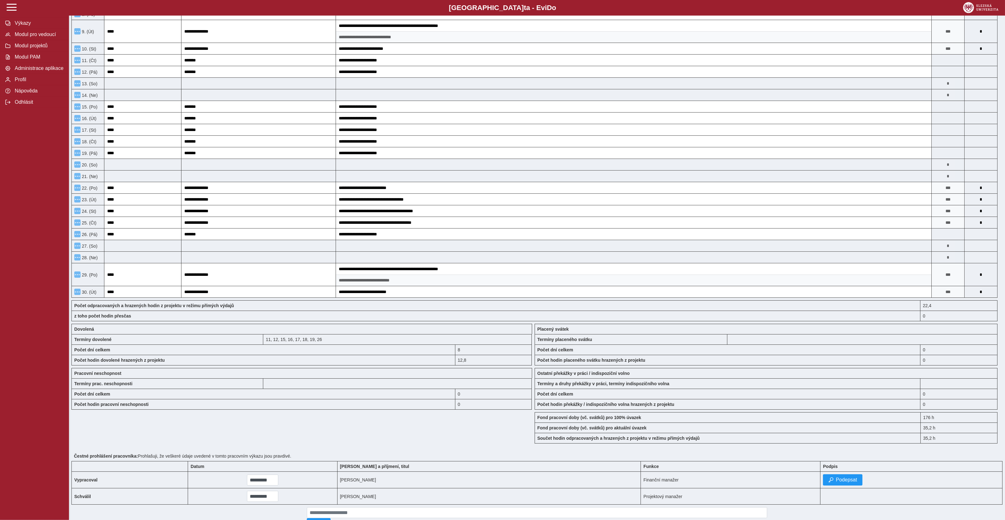
scroll to position [227, 0]
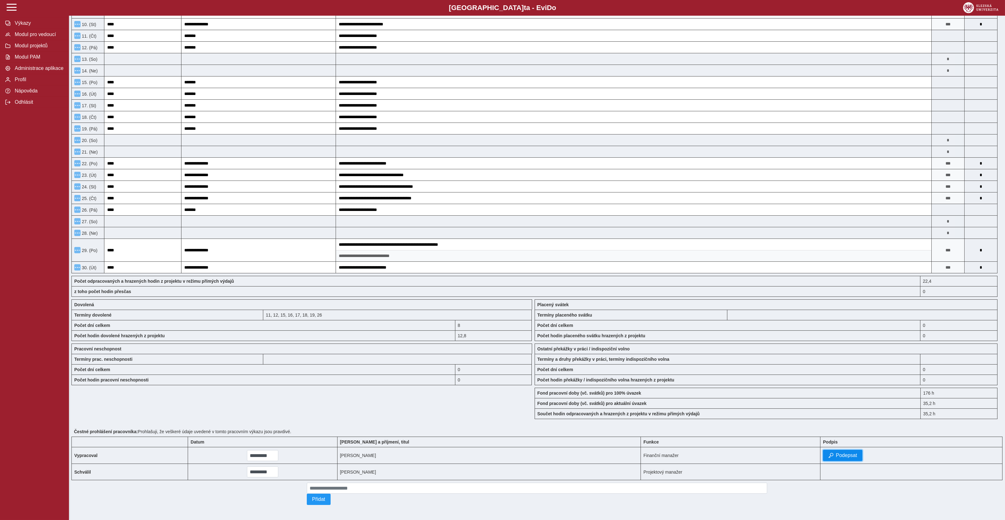
click at [836, 452] on span "Podepsat" at bounding box center [846, 455] width 21 height 6
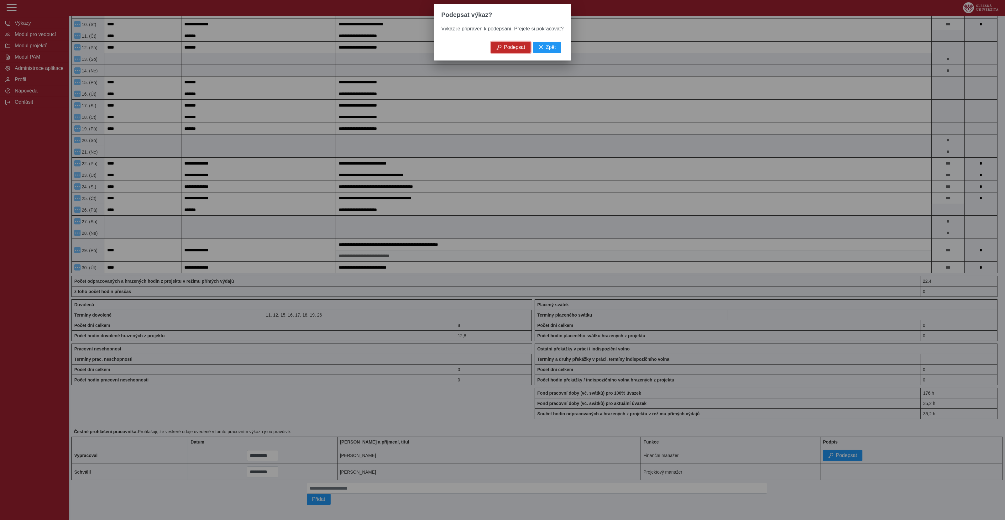
click at [511, 53] on button "Podepsat" at bounding box center [510, 47] width 39 height 11
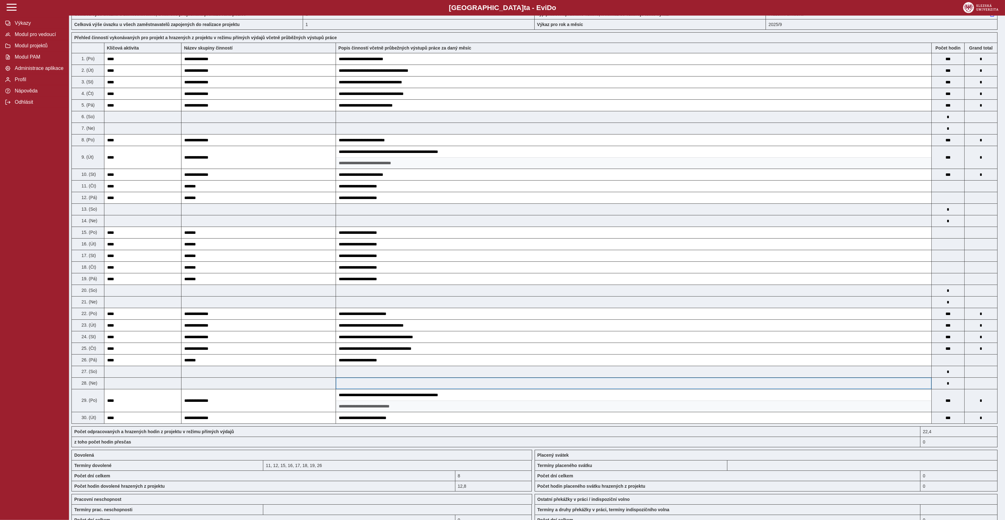
scroll to position [0, 0]
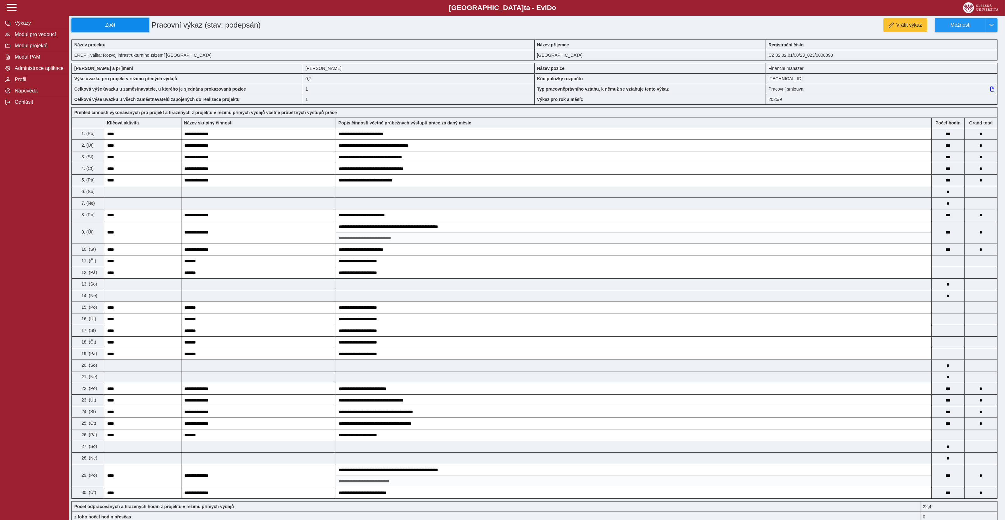
click at [93, 28] on span "Zpět" at bounding box center [110, 25] width 72 height 6
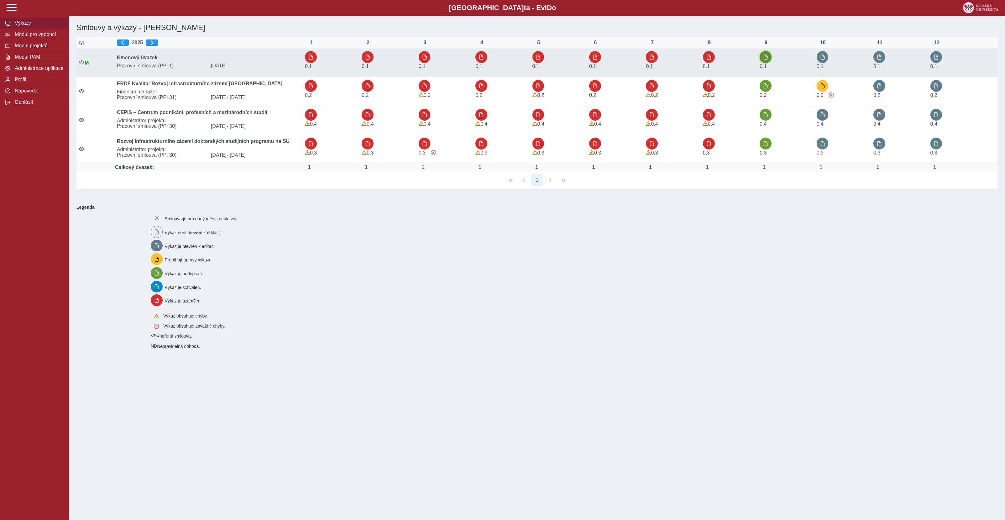
click at [769, 60] on button "button" at bounding box center [766, 57] width 12 height 12
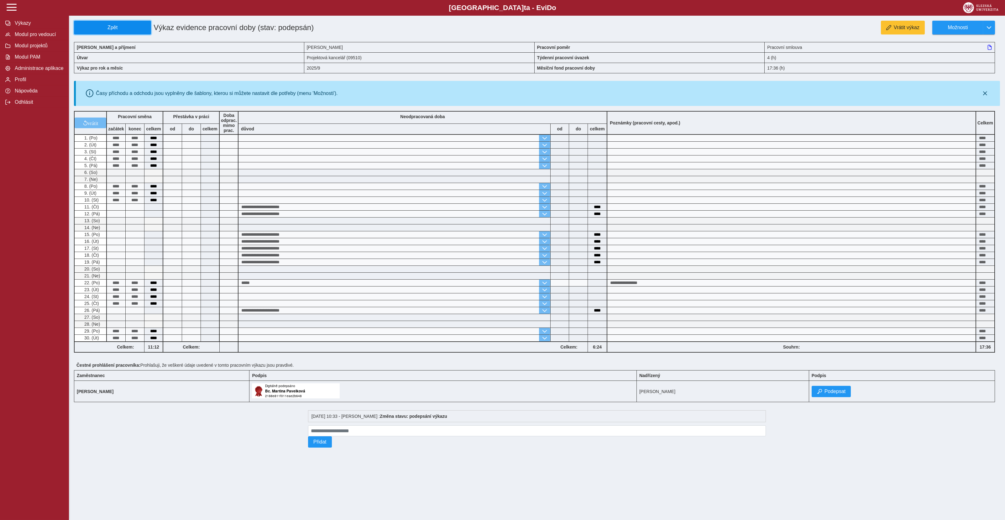
click at [116, 29] on span "Zpět" at bounding box center [112, 28] width 71 height 6
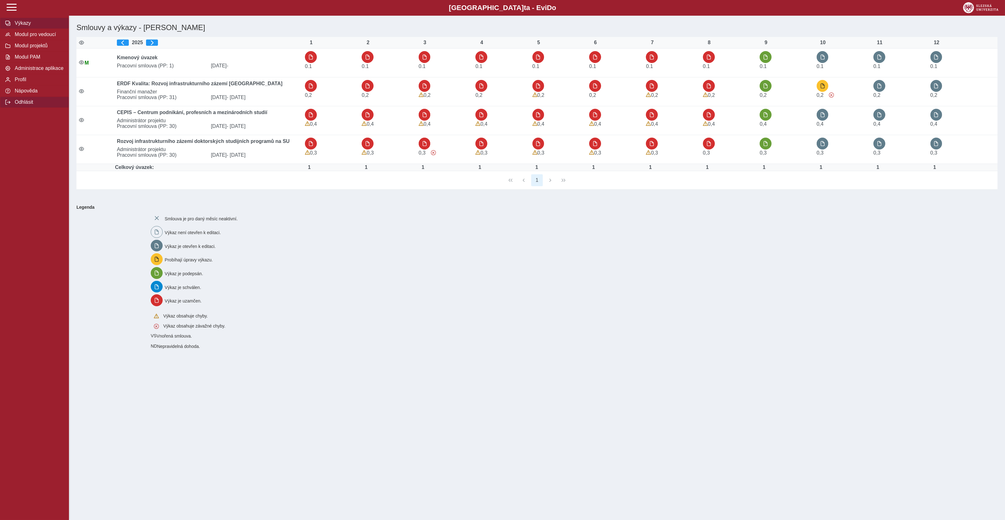
click at [25, 105] on span "Odhlásit" at bounding box center [38, 102] width 51 height 6
